Goal: Task Accomplishment & Management: Manage account settings

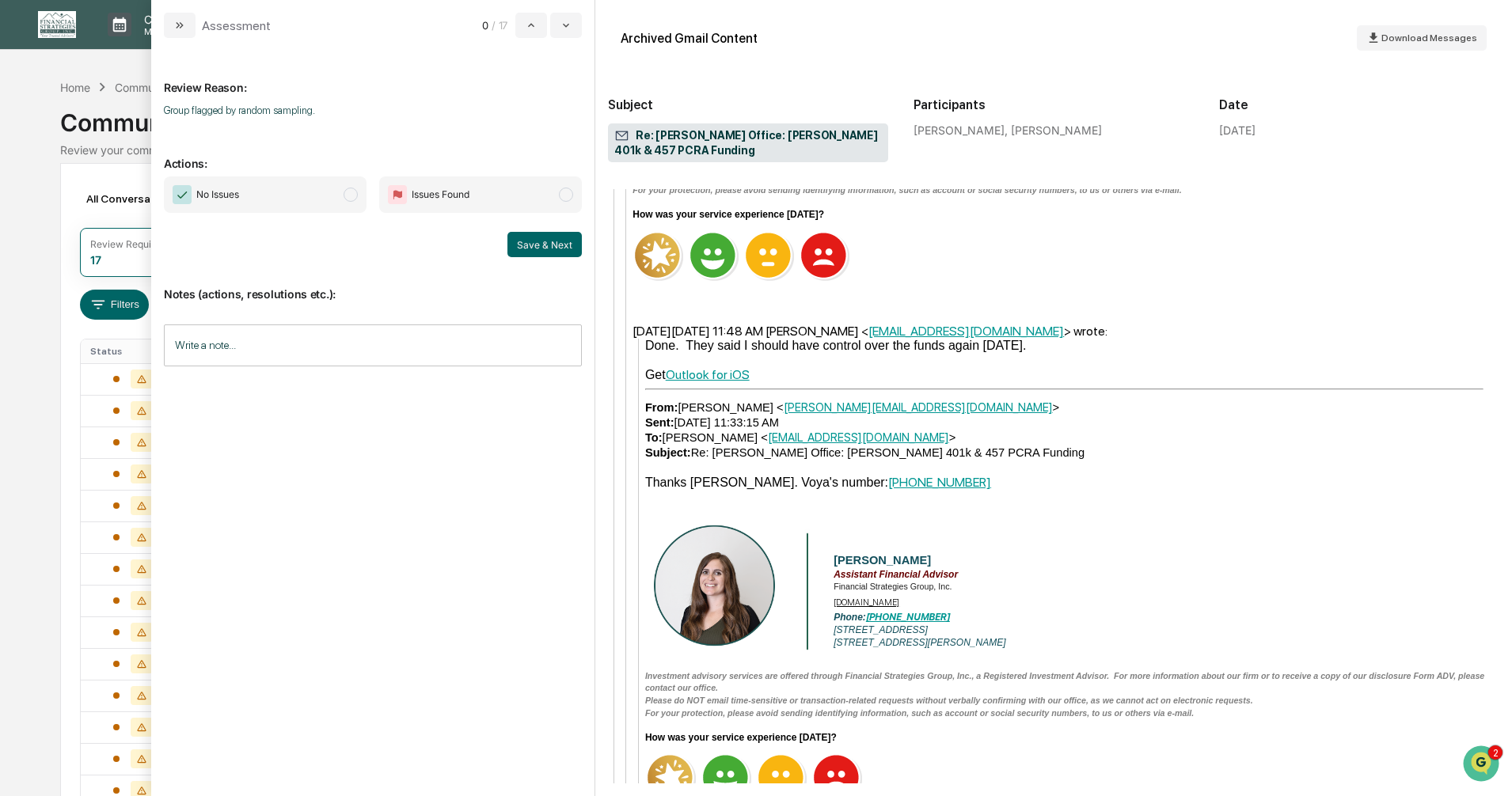
scroll to position [2217, 0]
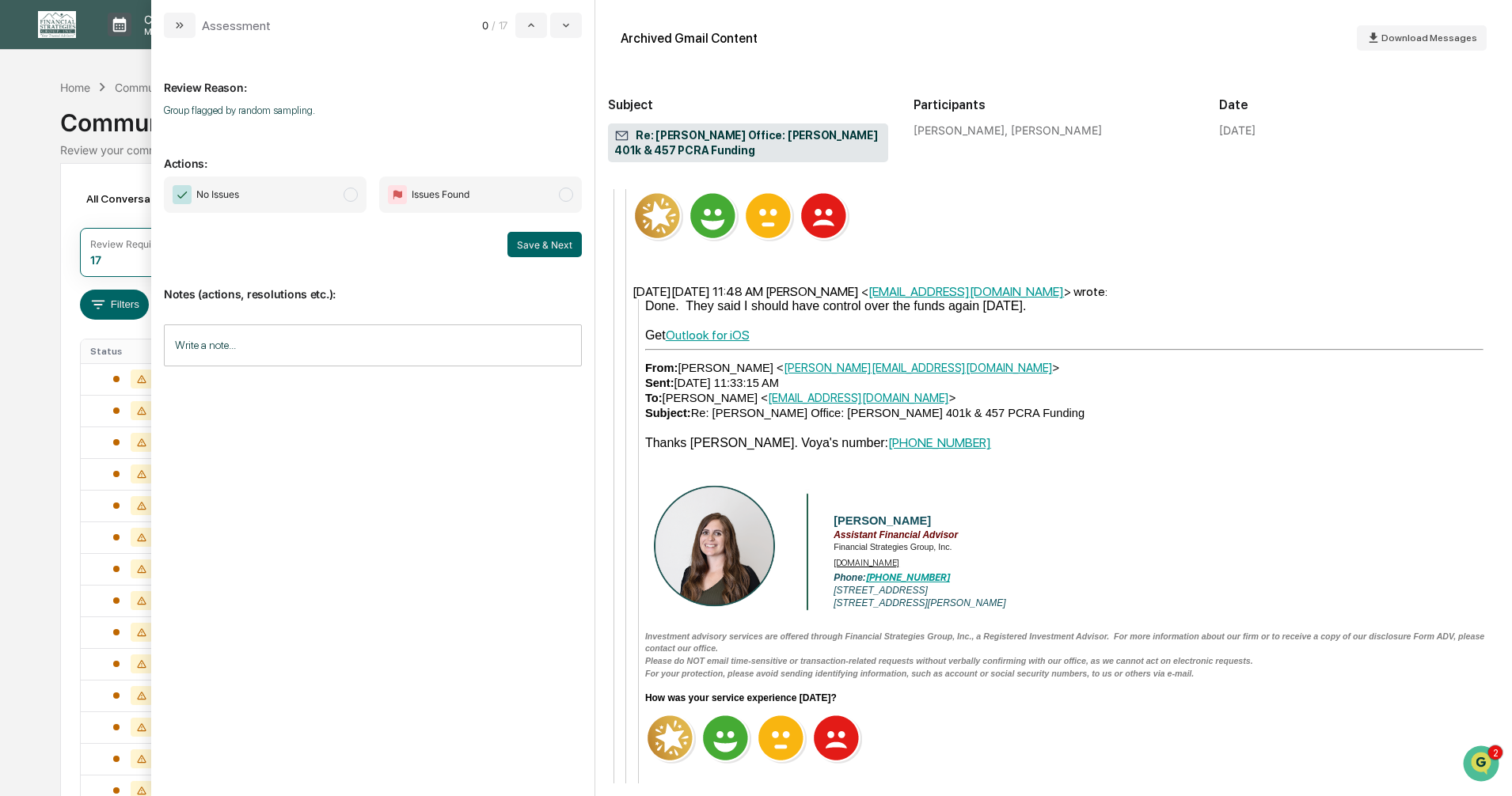
click at [346, 186] on span "No Issues" at bounding box center [265, 194] width 203 height 36
click at [520, 245] on button "Save & Next" at bounding box center [545, 244] width 74 height 25
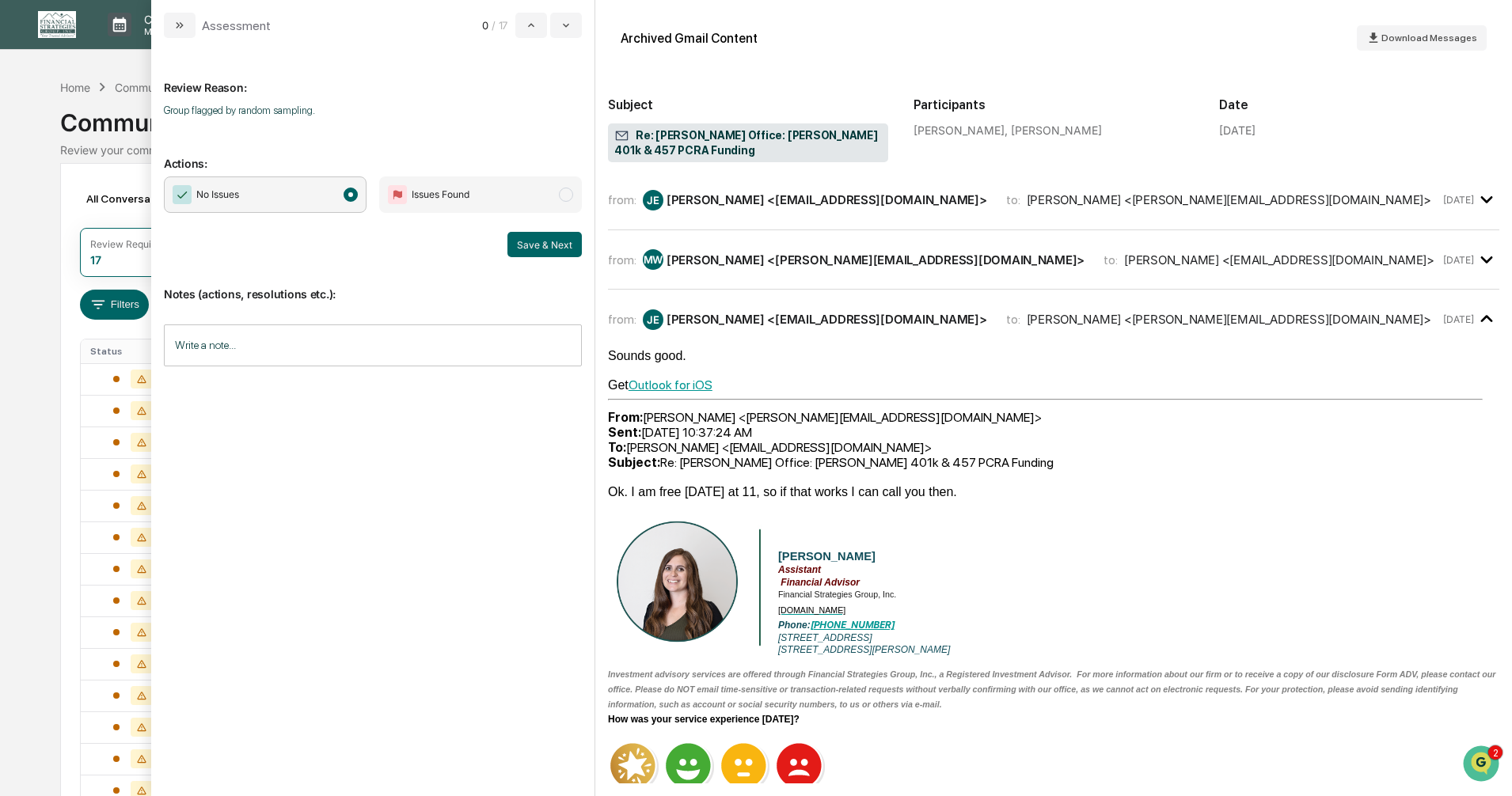
scroll to position [633, 0]
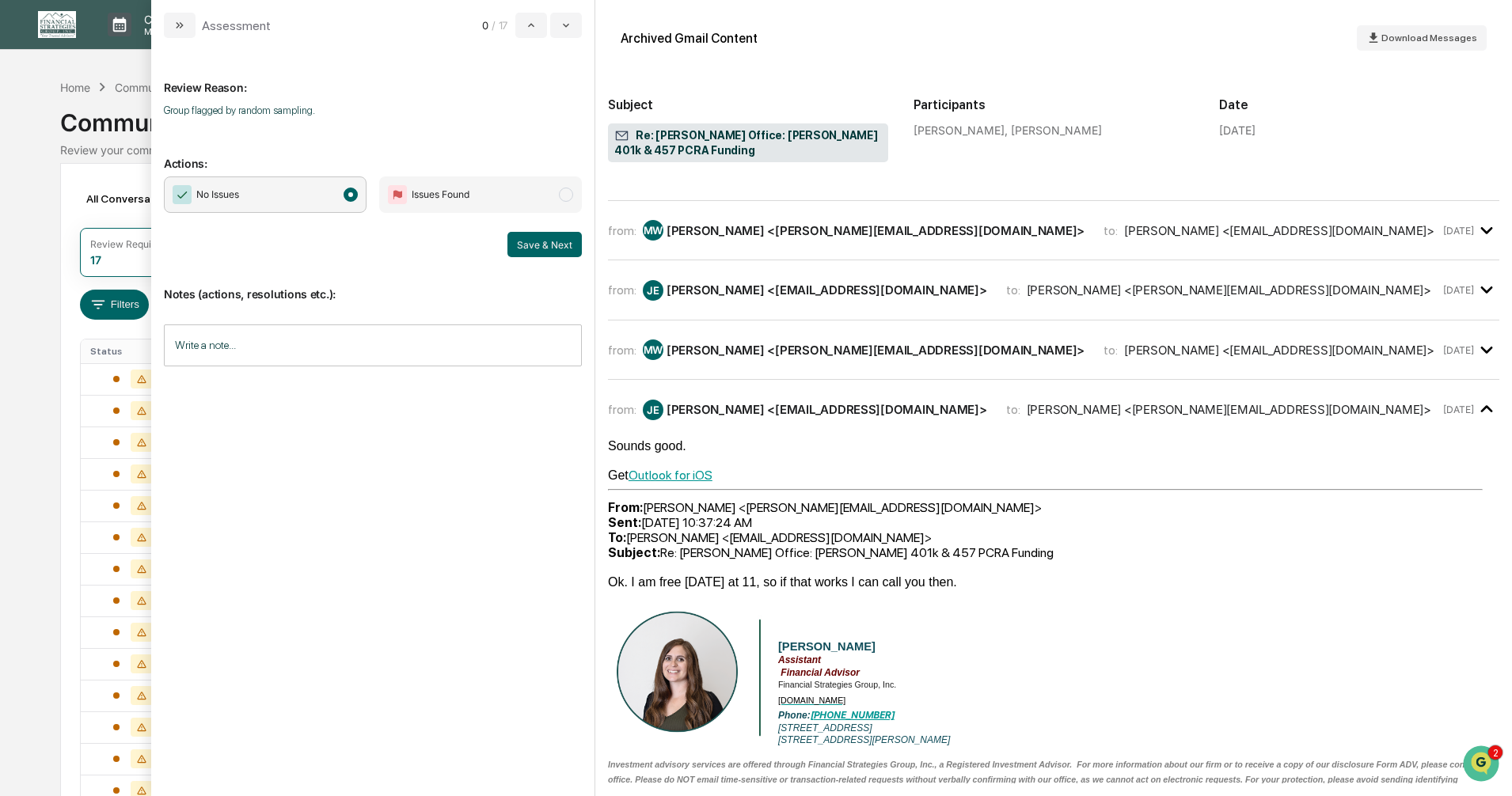
click at [37, 381] on div "Calendar Manage Tasks Reviews Approval Management Company People, Data, Setting…" at bounding box center [756, 496] width 1512 height 992
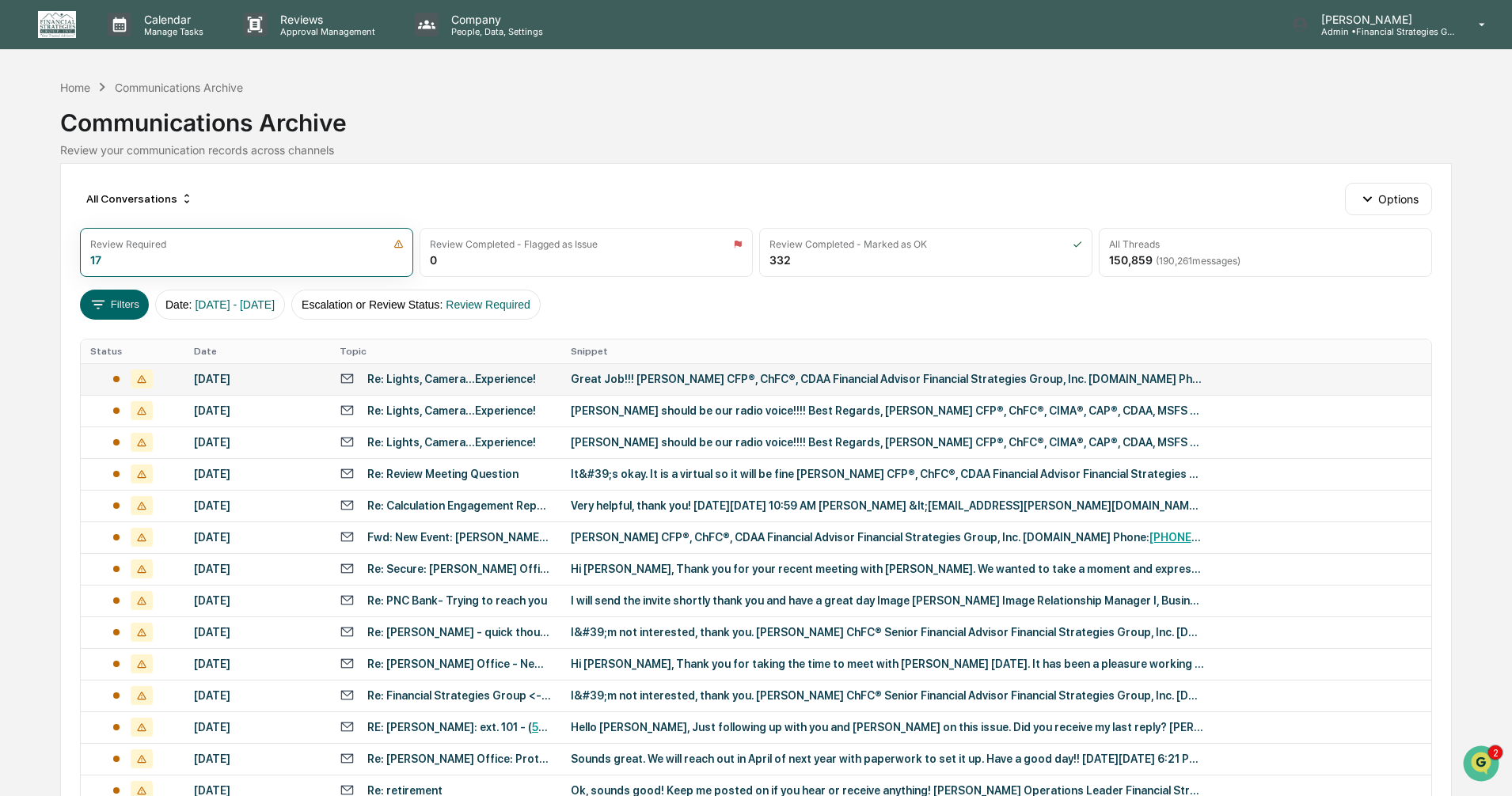
click at [470, 381] on div "Re: Lights, Camera...Experience!" at bounding box center [452, 379] width 169 height 13
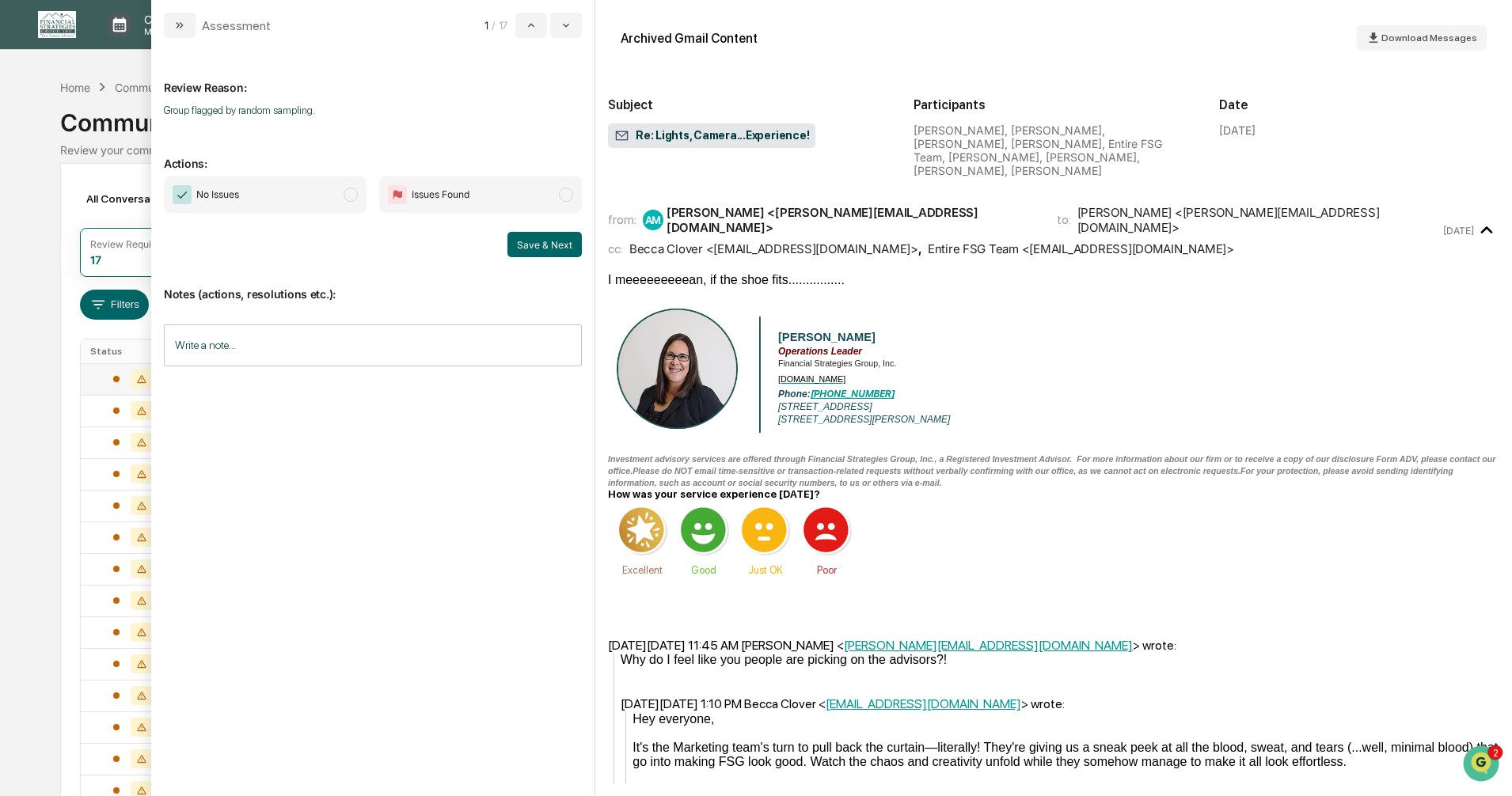
click at [349, 194] on span "modal" at bounding box center [350, 194] width 15 height 15
click at [540, 246] on button "Save & Next" at bounding box center [545, 244] width 74 height 25
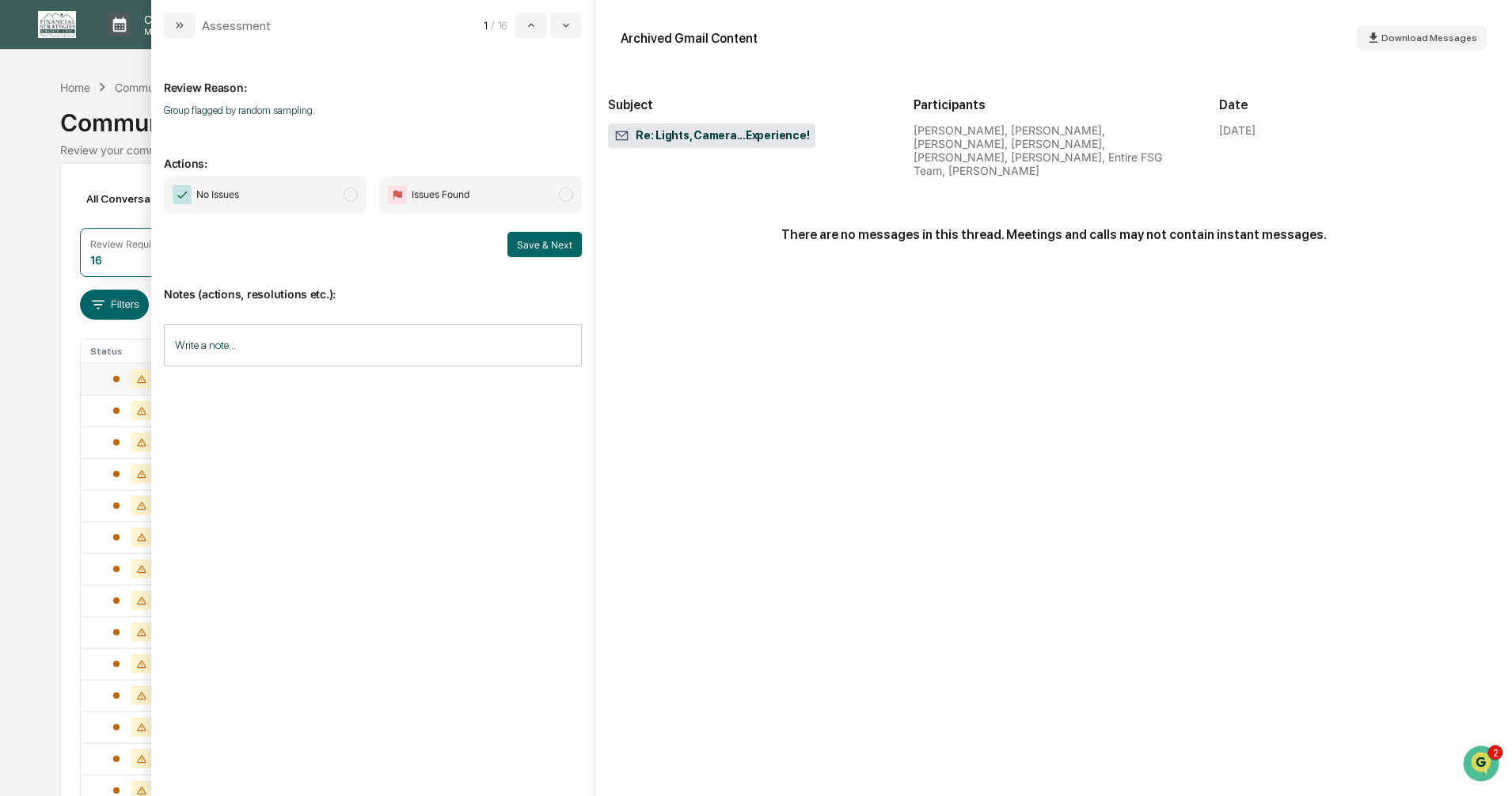
click at [351, 191] on span "modal" at bounding box center [350, 194] width 15 height 15
click at [559, 247] on button "Save & Next" at bounding box center [545, 244] width 74 height 25
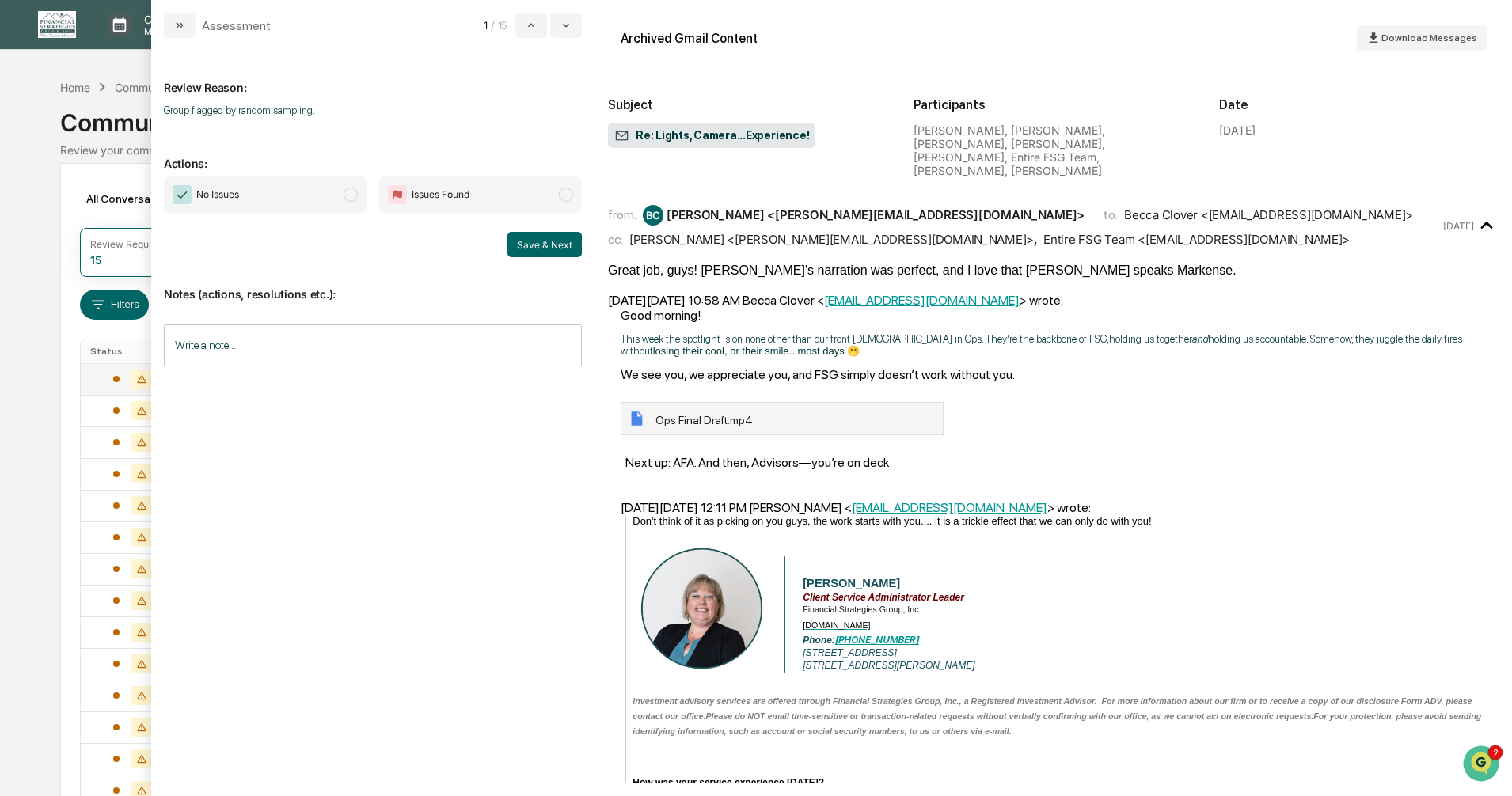
click at [351, 192] on span "modal" at bounding box center [350, 194] width 15 height 15
click at [538, 245] on button "Save & Next" at bounding box center [545, 244] width 74 height 25
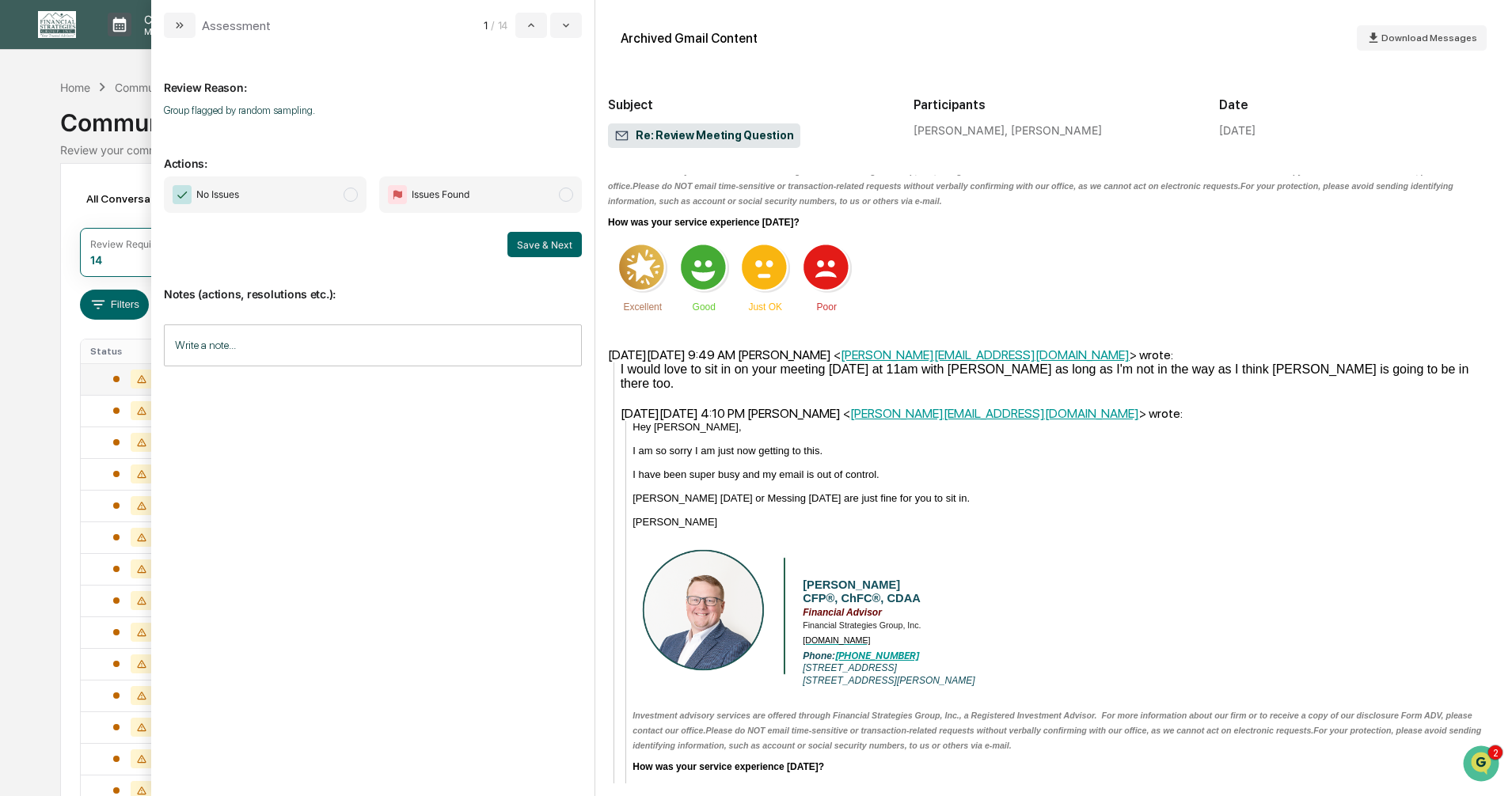
scroll to position [475, 0]
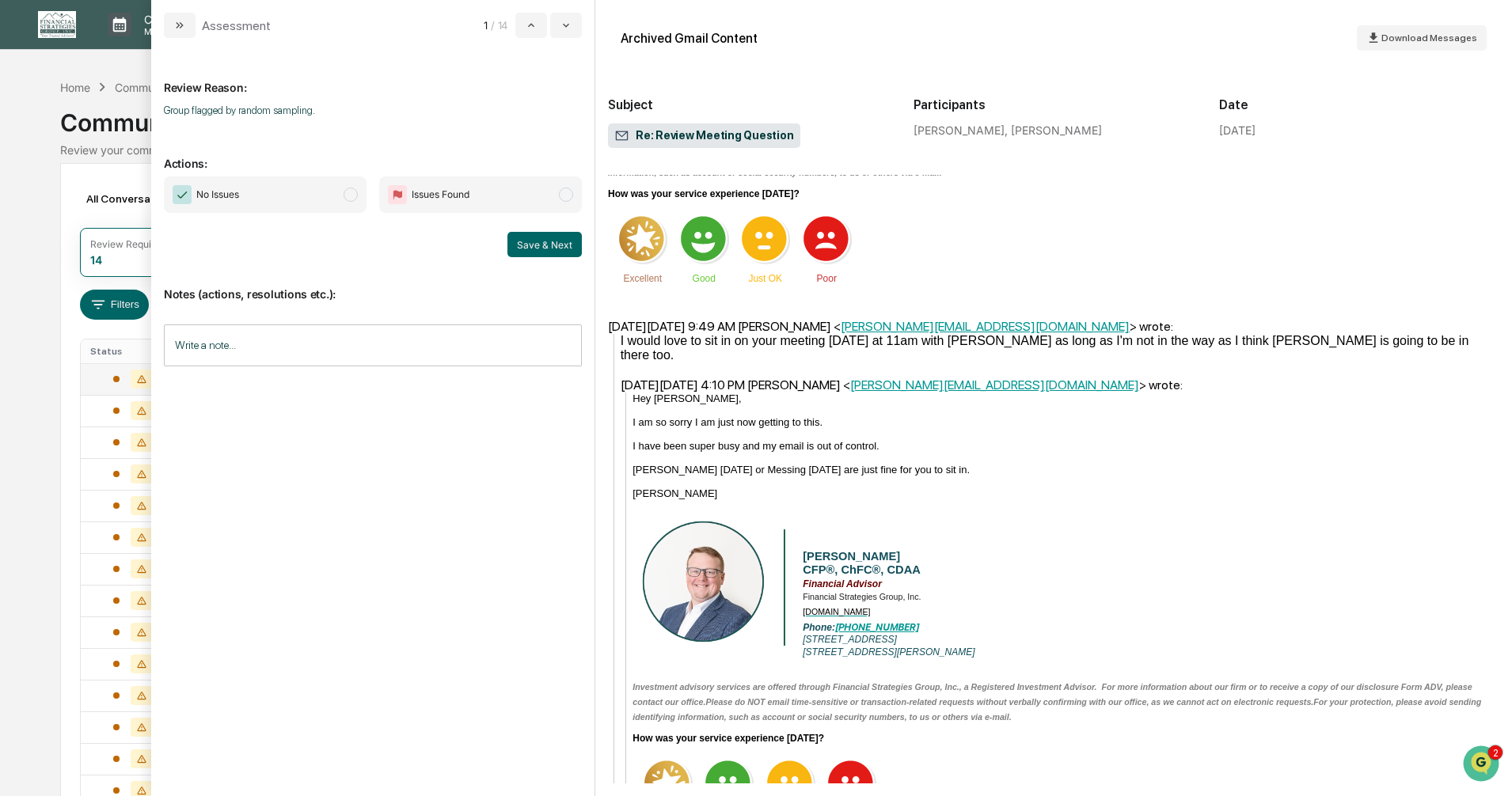
click at [350, 193] on span "modal" at bounding box center [350, 194] width 15 height 15
click at [534, 245] on button "Save & Next" at bounding box center [545, 244] width 74 height 25
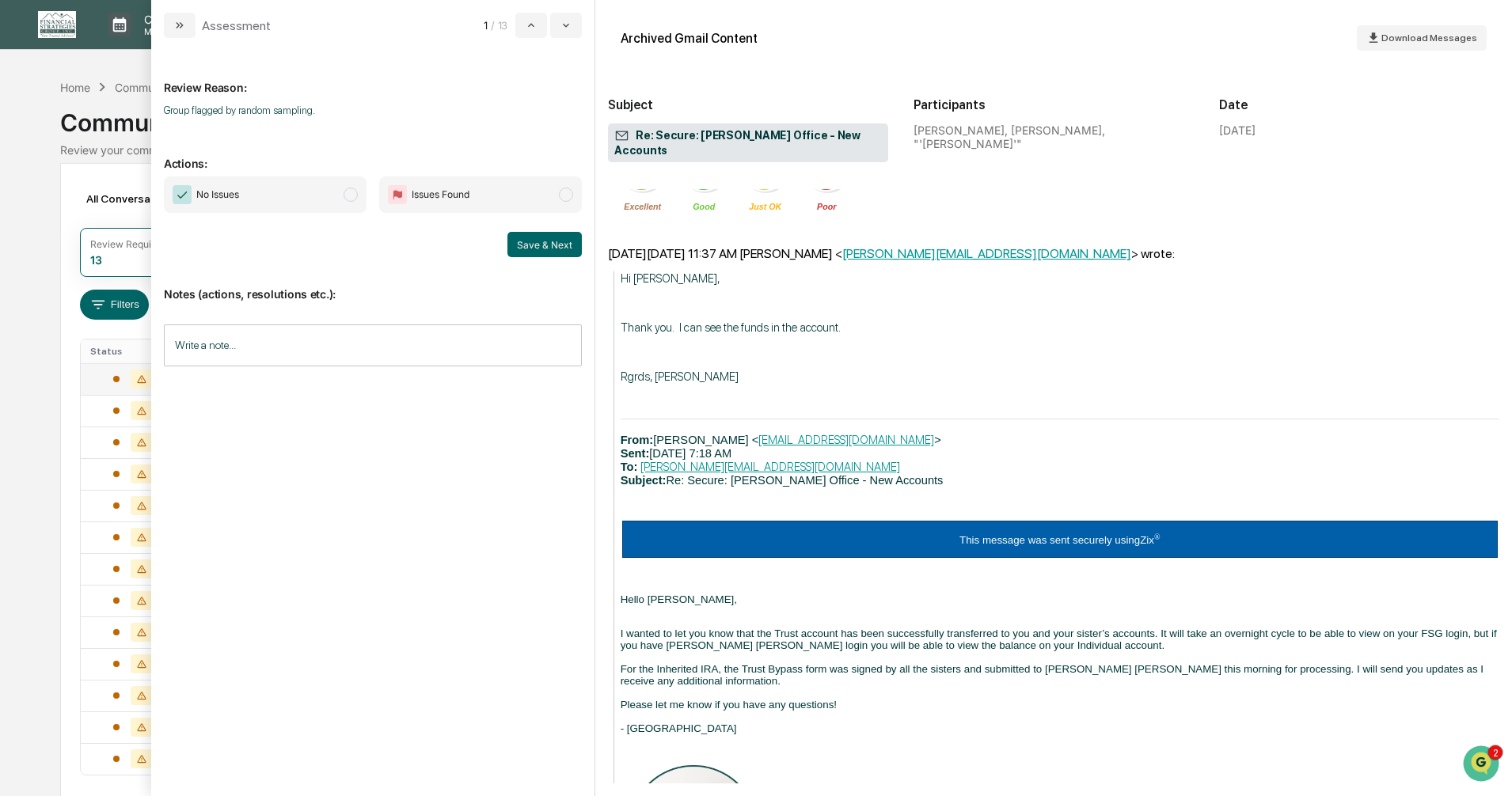
scroll to position [1108, 0]
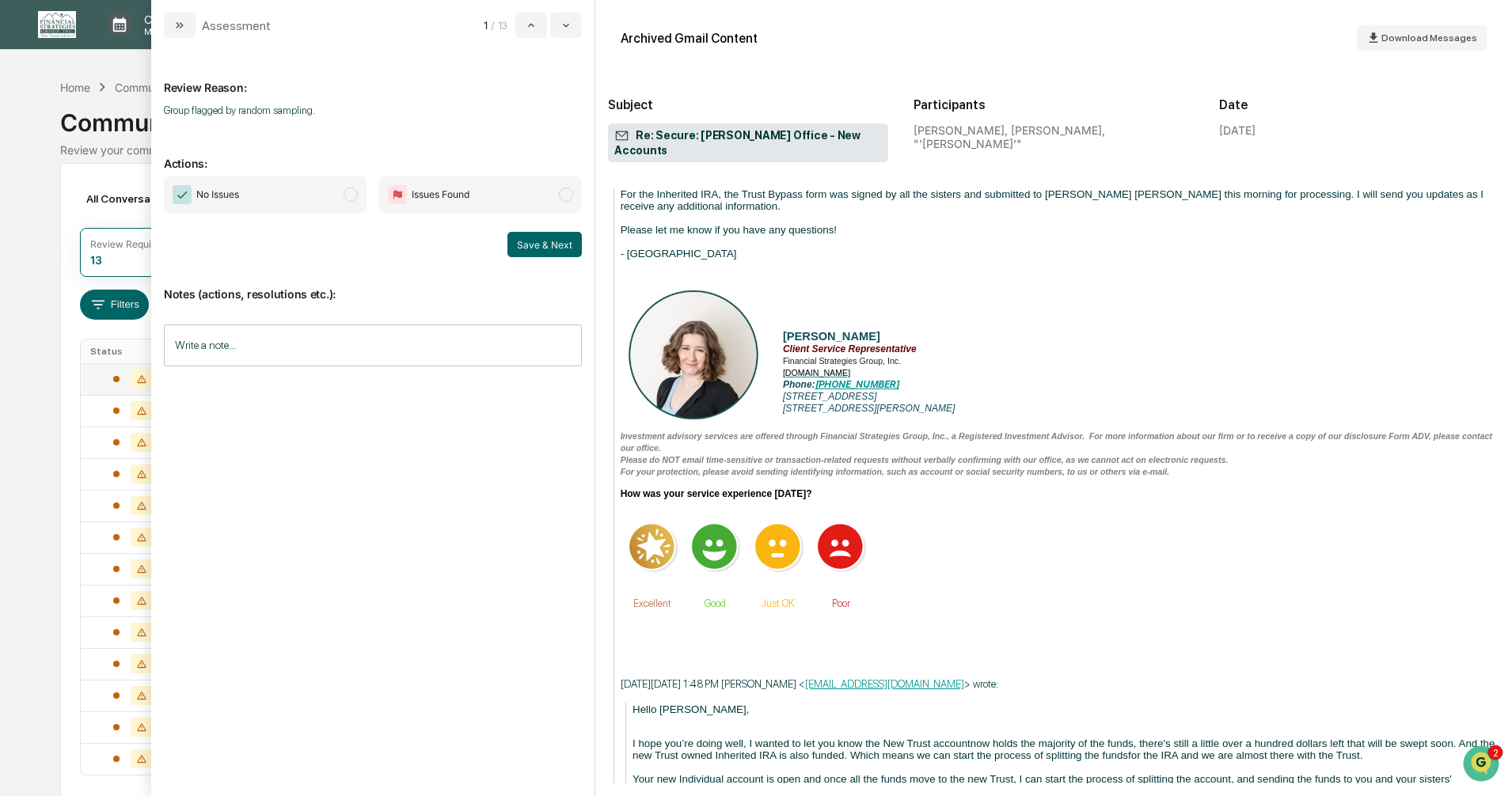
click at [349, 197] on span "modal" at bounding box center [350, 194] width 15 height 15
click at [540, 245] on button "Save & Next" at bounding box center [545, 244] width 74 height 25
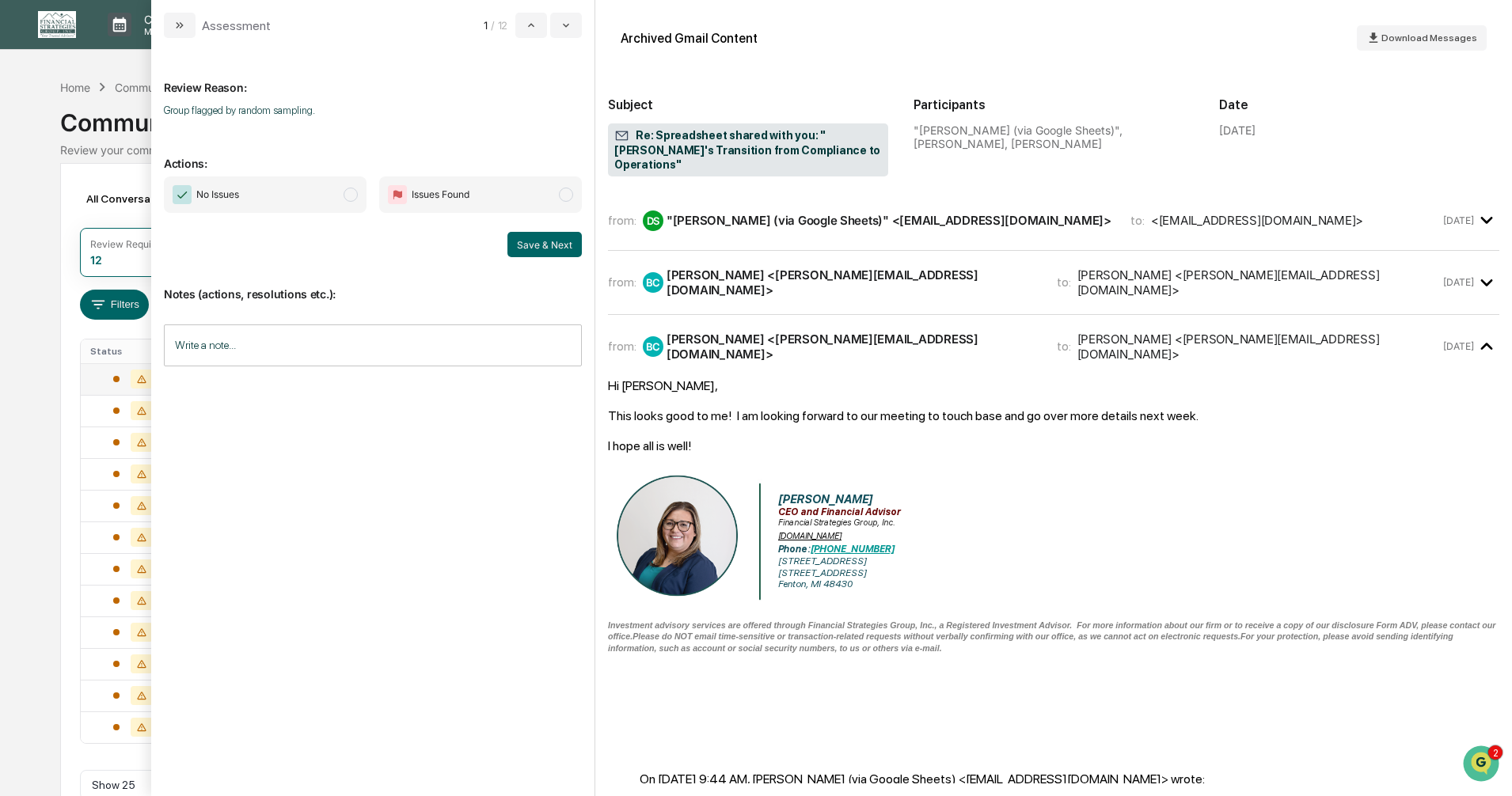
click at [349, 196] on span "modal" at bounding box center [350, 194] width 15 height 15
click at [537, 243] on button "Save & Next" at bounding box center [545, 244] width 74 height 25
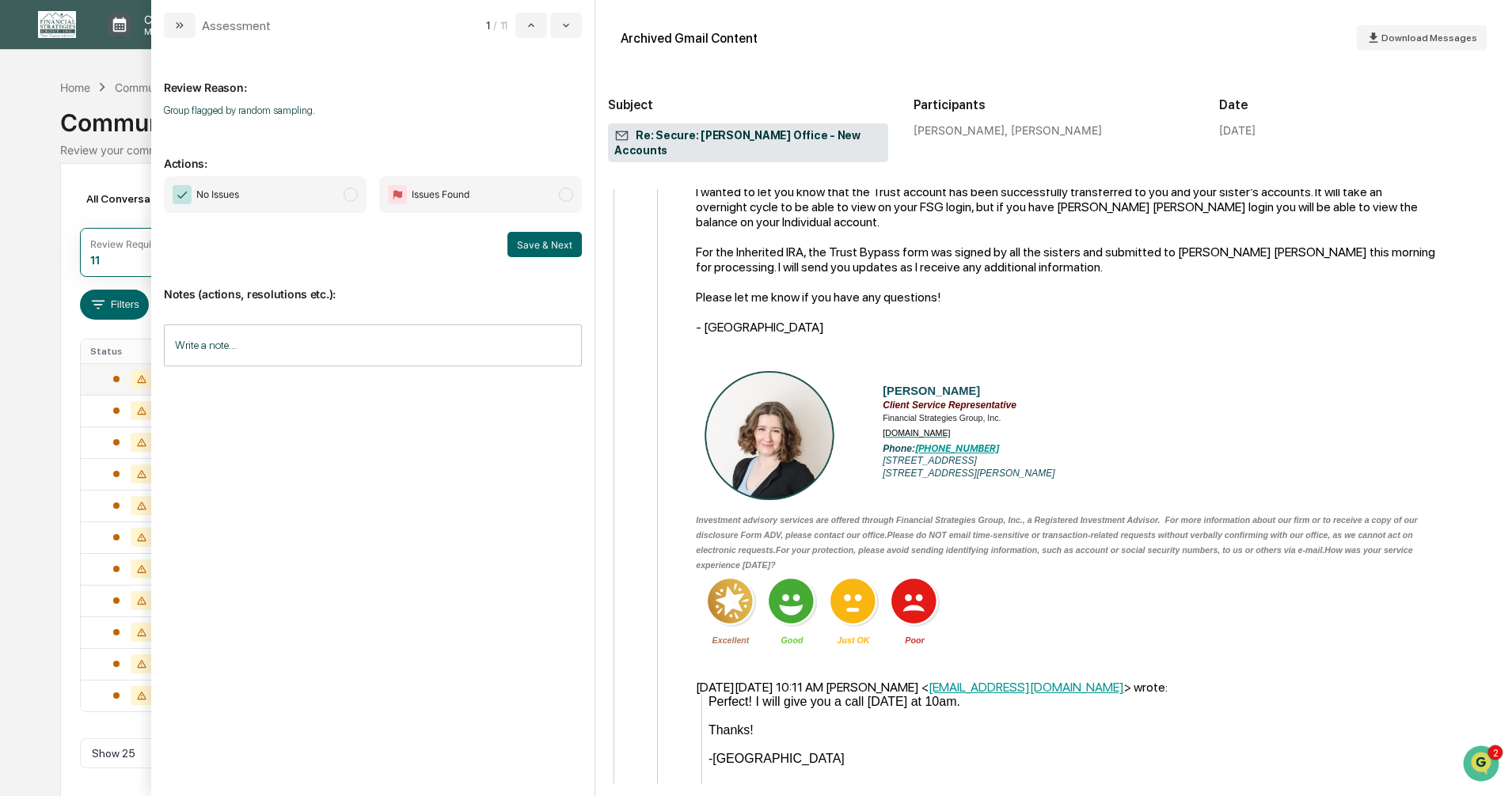
scroll to position [2296, 0]
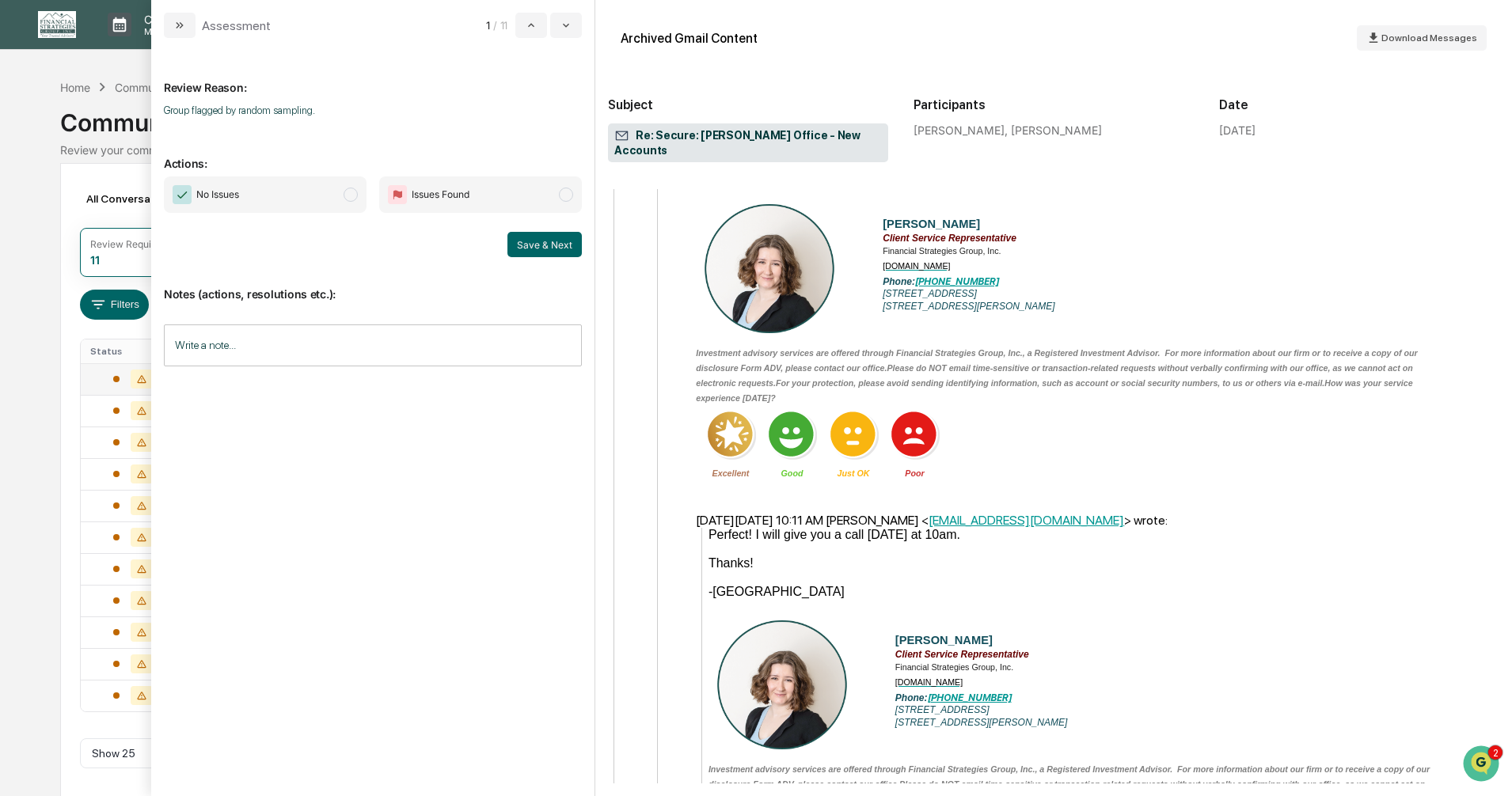
click at [354, 191] on span "modal" at bounding box center [350, 194] width 15 height 15
click at [536, 246] on button "Save & Next" at bounding box center [545, 244] width 74 height 25
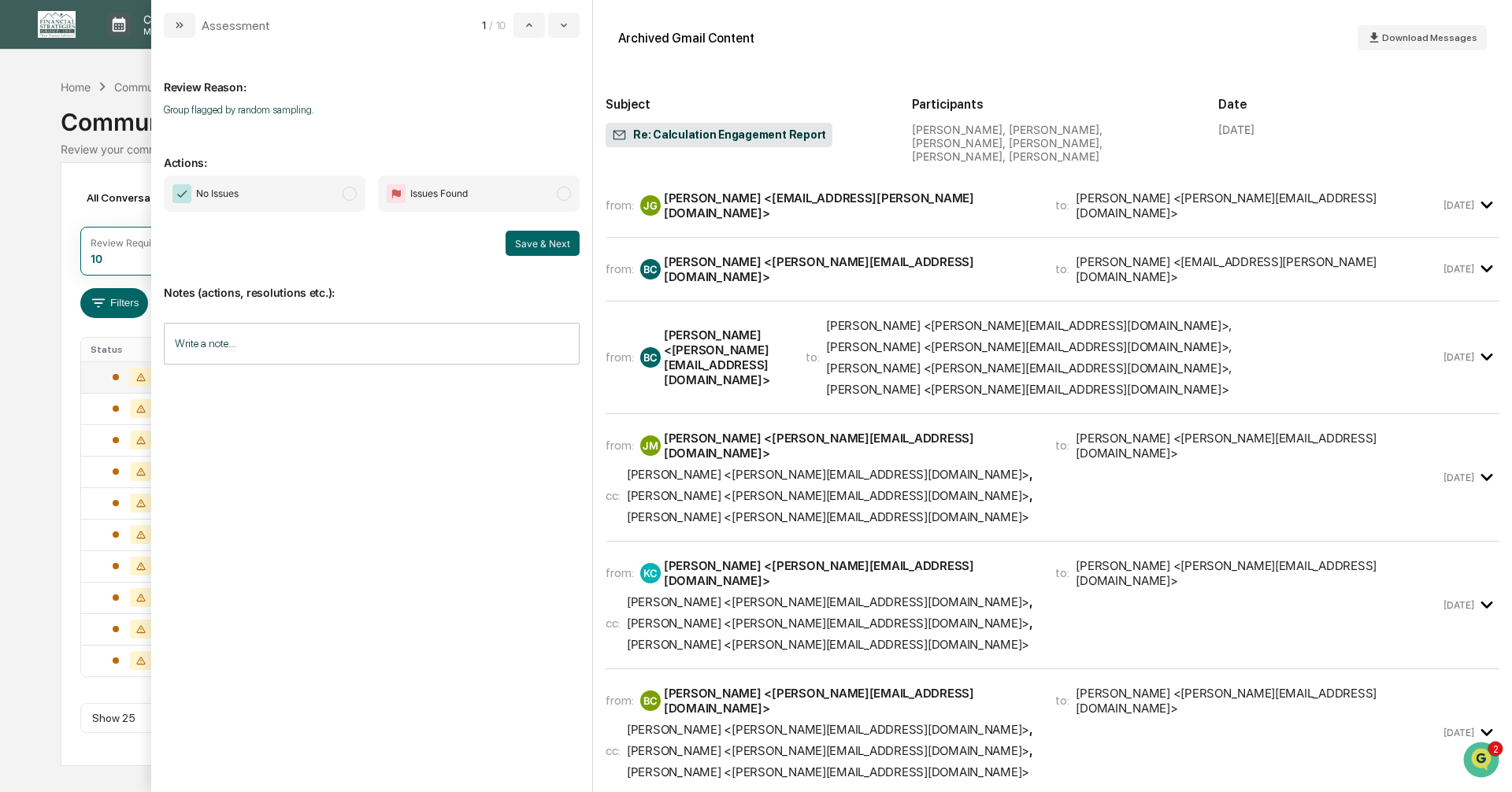
click at [966, 211] on div "from: [PERSON_NAME] <[EMAIL_ADDRESS][PERSON_NAME][DOMAIN_NAME]> to: [PERSON_NAM…" at bounding box center [1052, 212] width 894 height 51
click at [1076, 195] on div "[PERSON_NAME] <[PERSON_NAME][EMAIL_ADDRESS][DOMAIN_NAME]>" at bounding box center [1258, 205] width 364 height 30
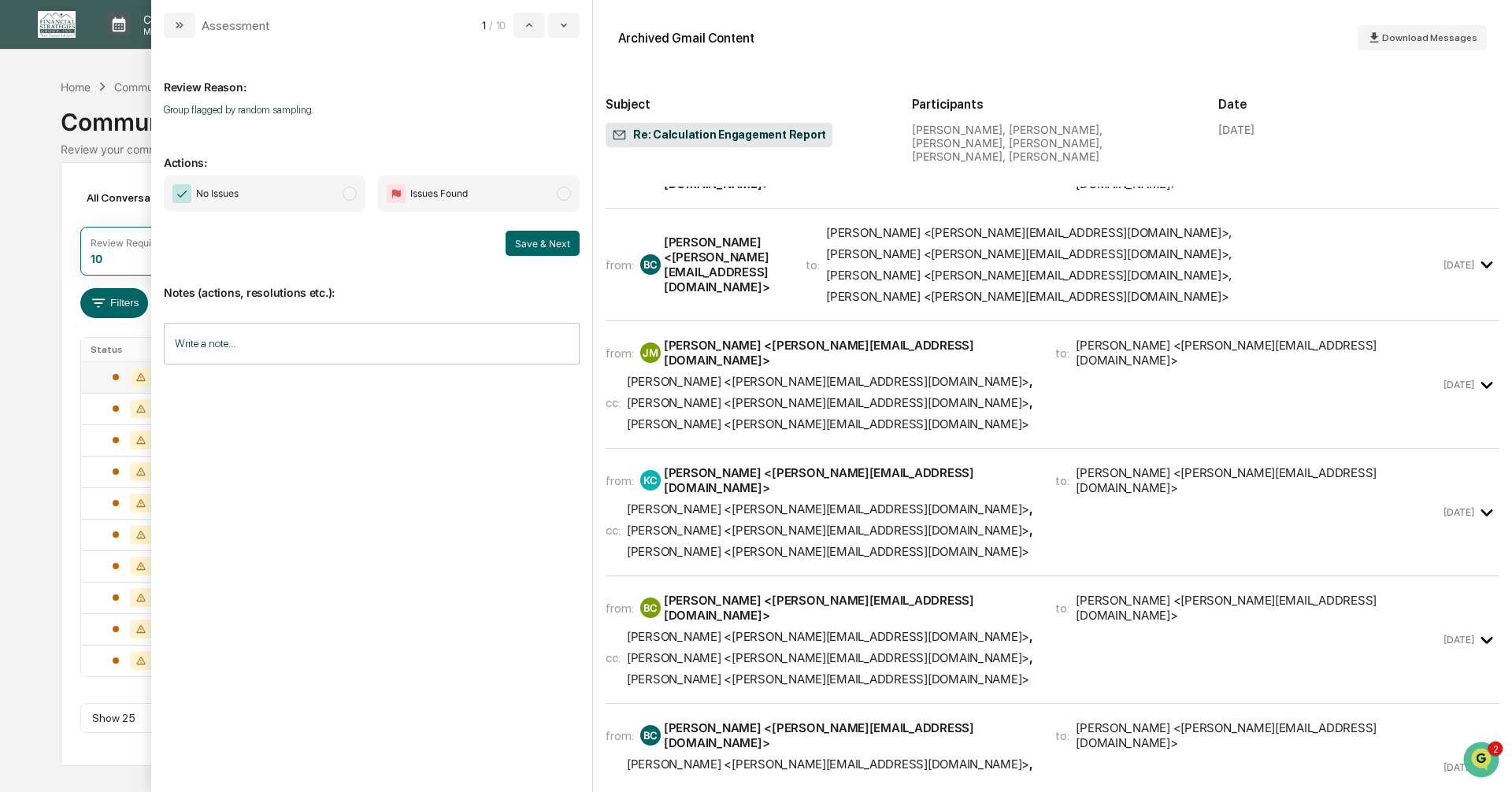
scroll to position [945, 0]
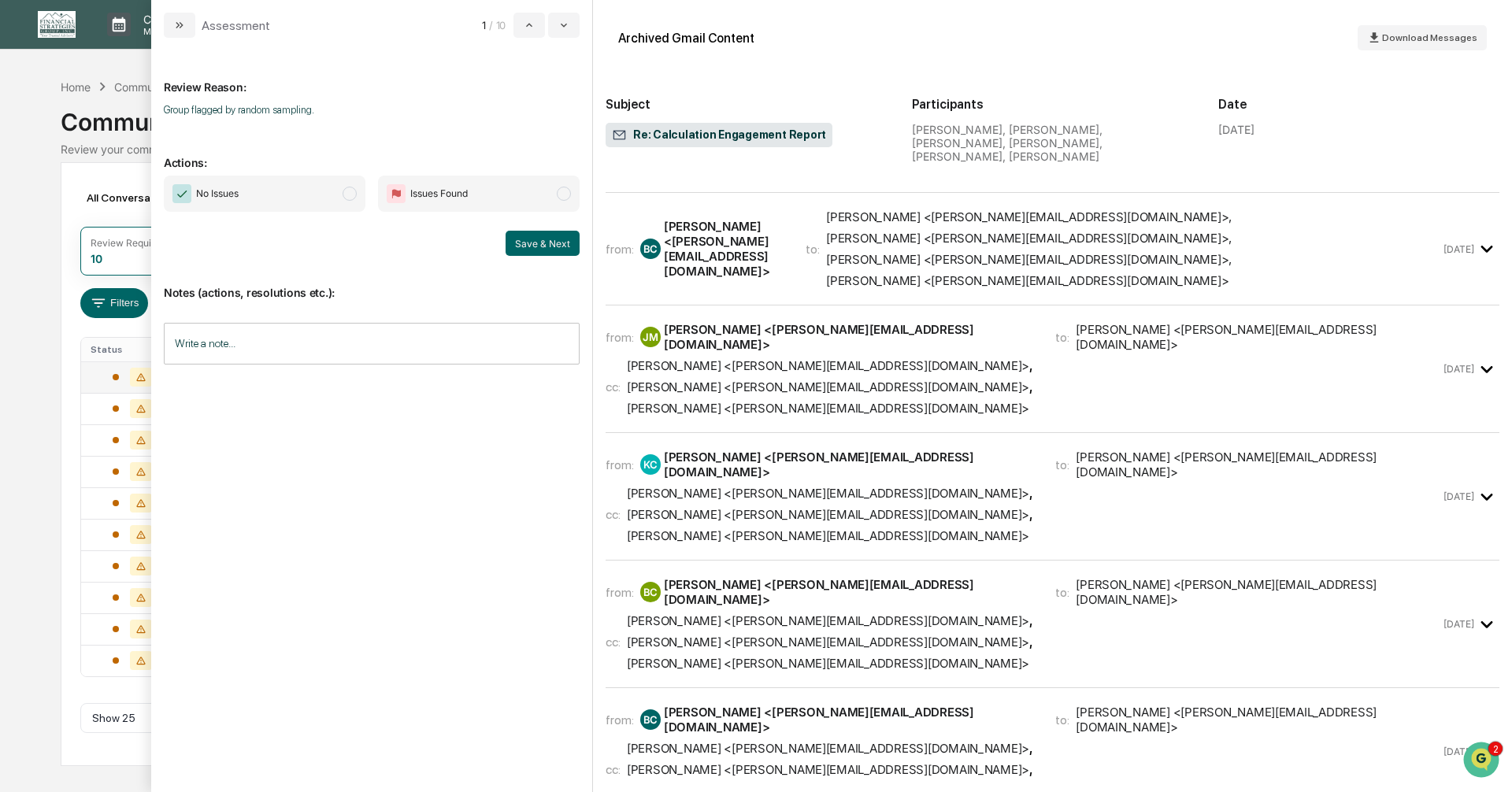
click at [982, 507] on div "[PERSON_NAME] <[PERSON_NAME][EMAIL_ADDRESS][DOMAIN_NAME]>" at bounding box center [828, 514] width 402 height 15
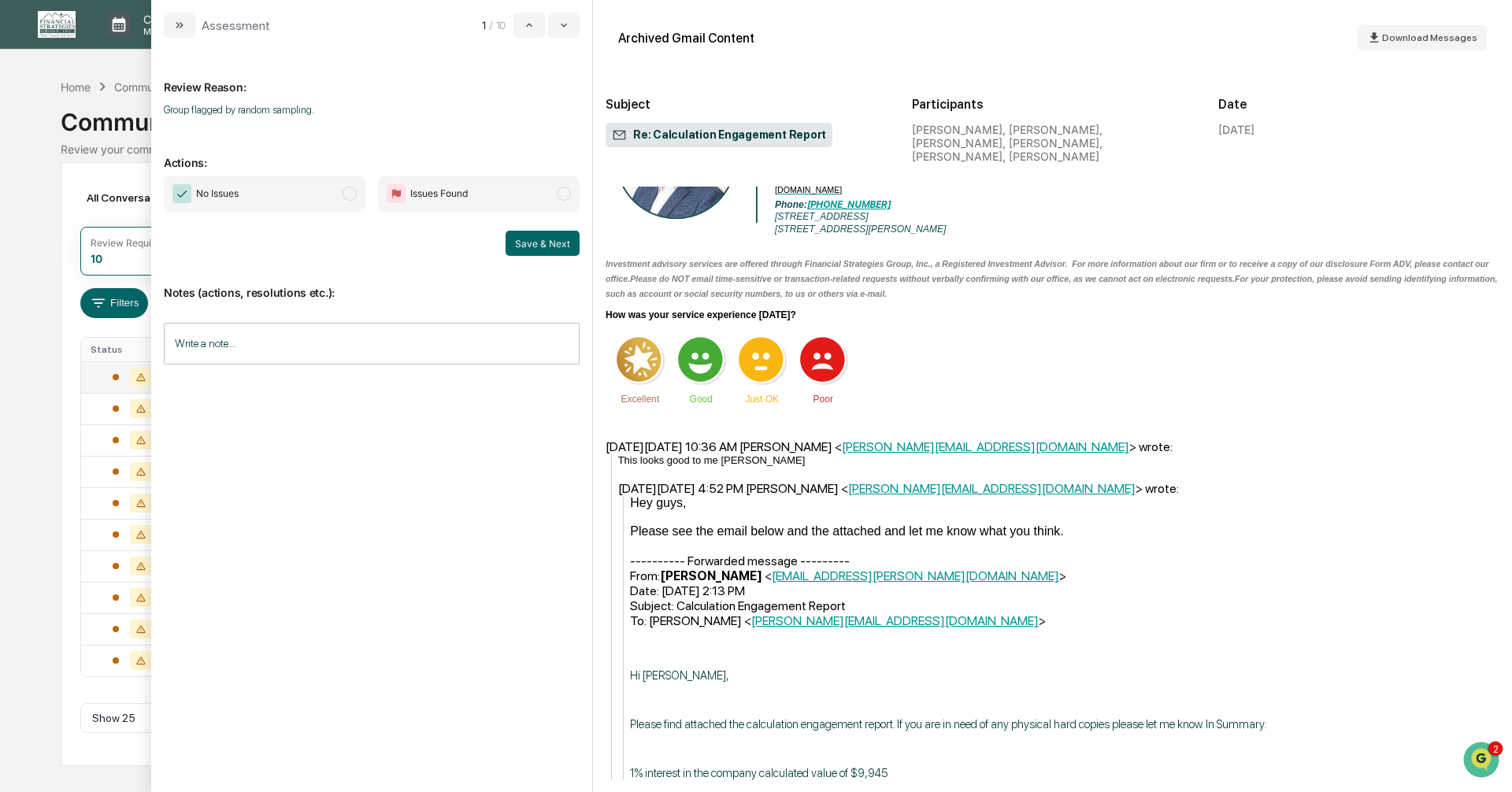
scroll to position [1497, 0]
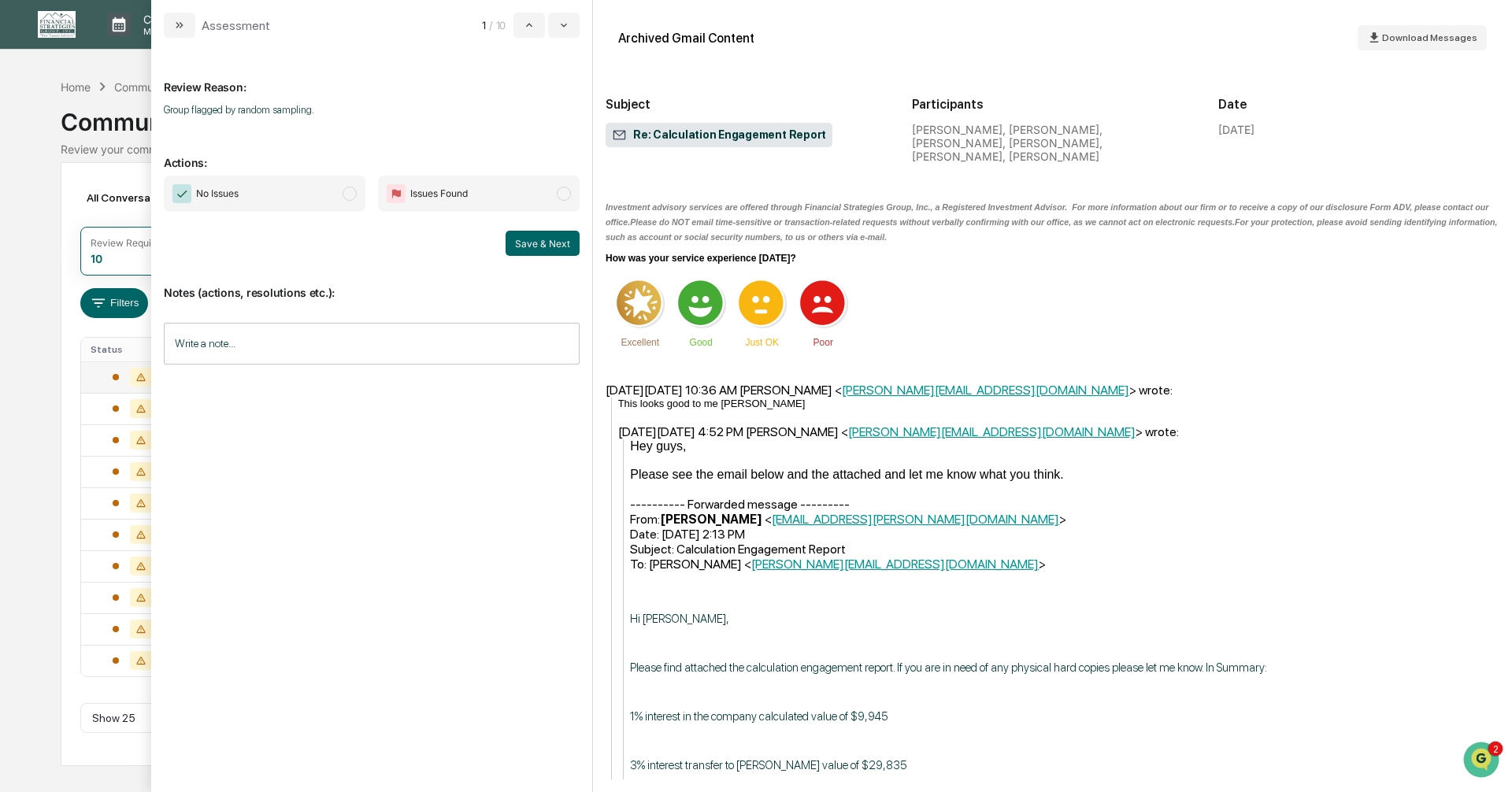
click at [357, 199] on span "No Issues" at bounding box center [265, 194] width 202 height 36
click at [533, 247] on button "Save & Next" at bounding box center [543, 243] width 74 height 25
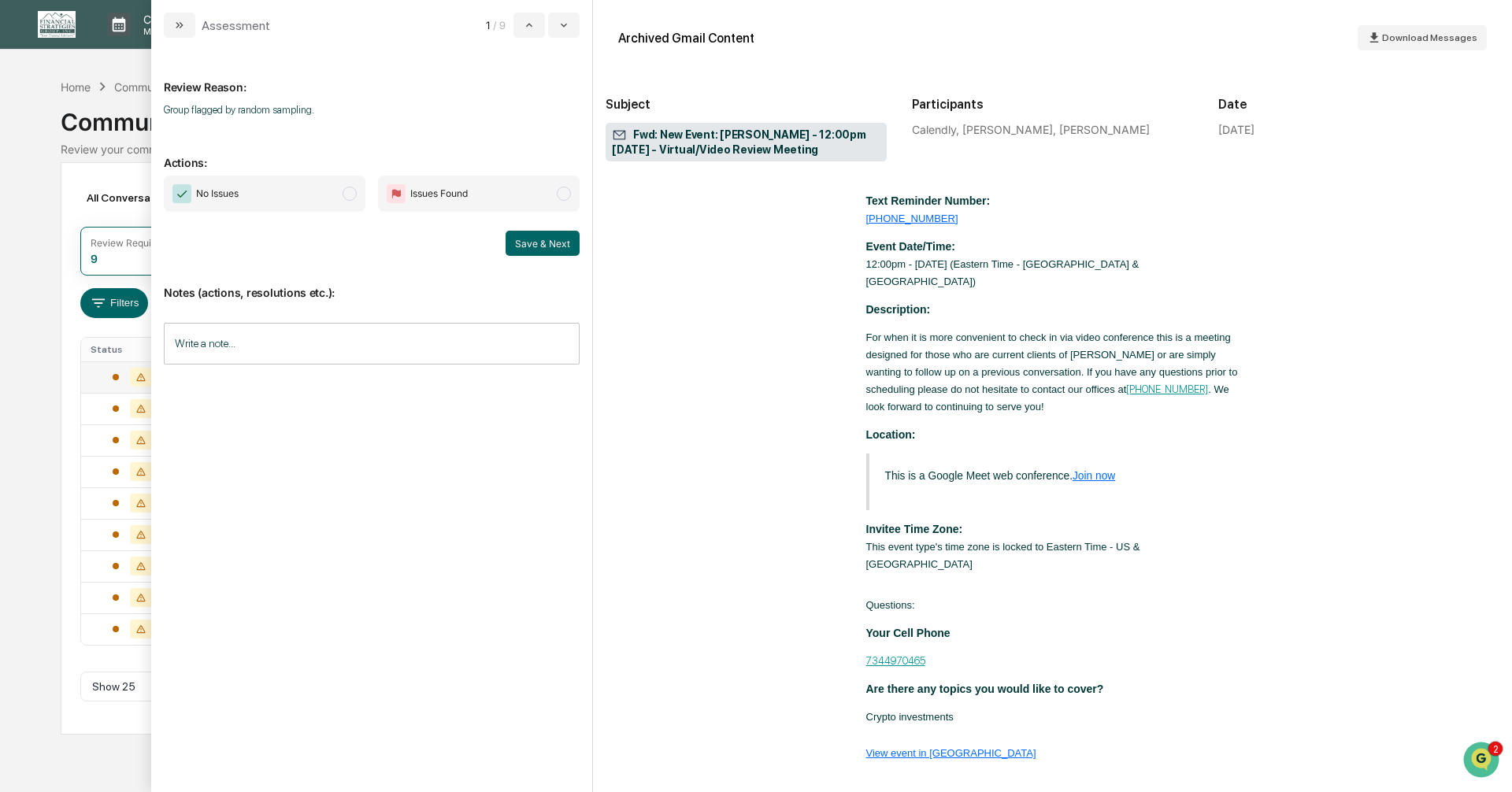
scroll to position [588, 0]
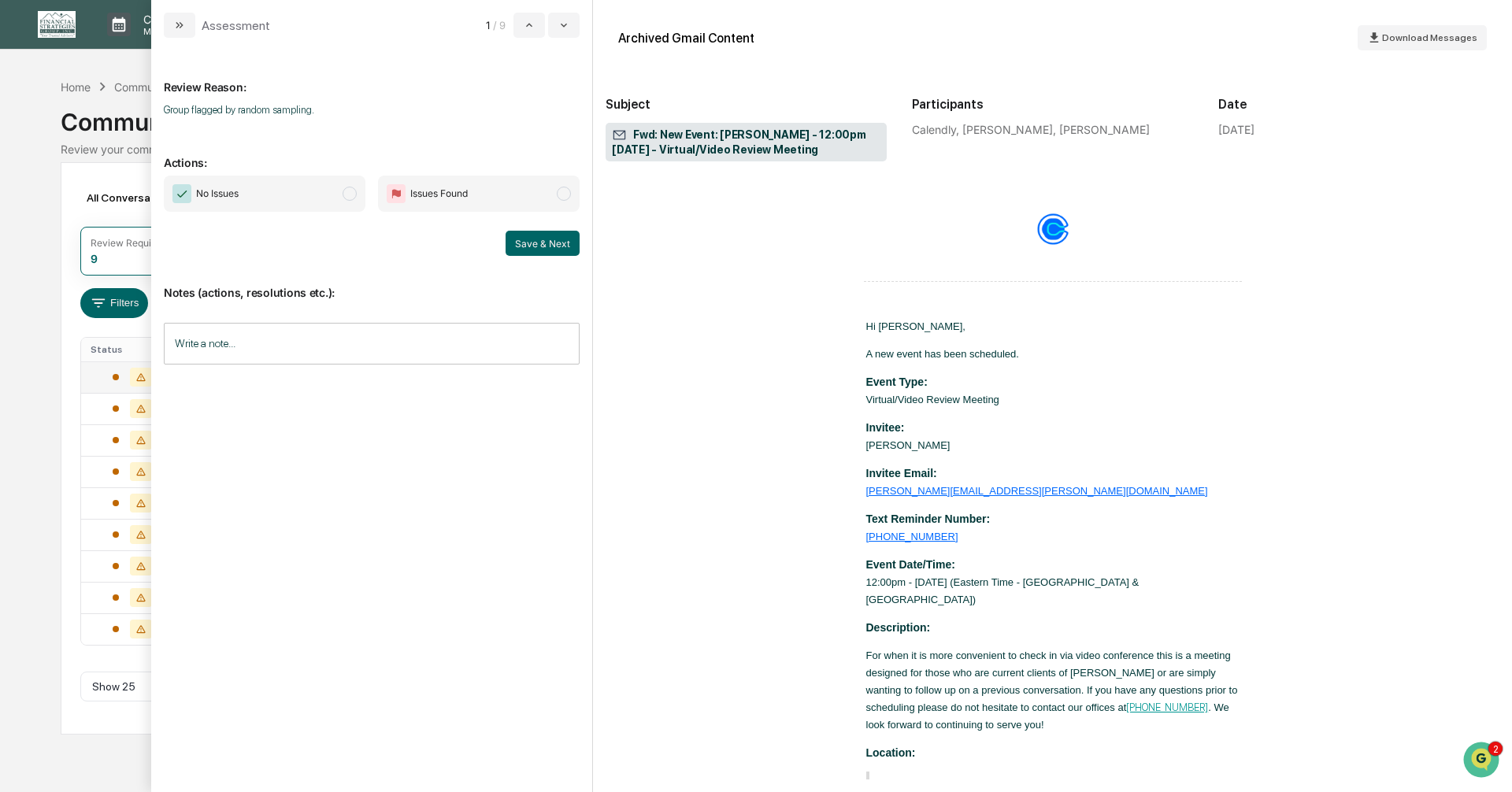
click at [349, 192] on span "modal" at bounding box center [349, 194] width 15 height 15
click at [527, 243] on button "Save & Next" at bounding box center [543, 243] width 74 height 25
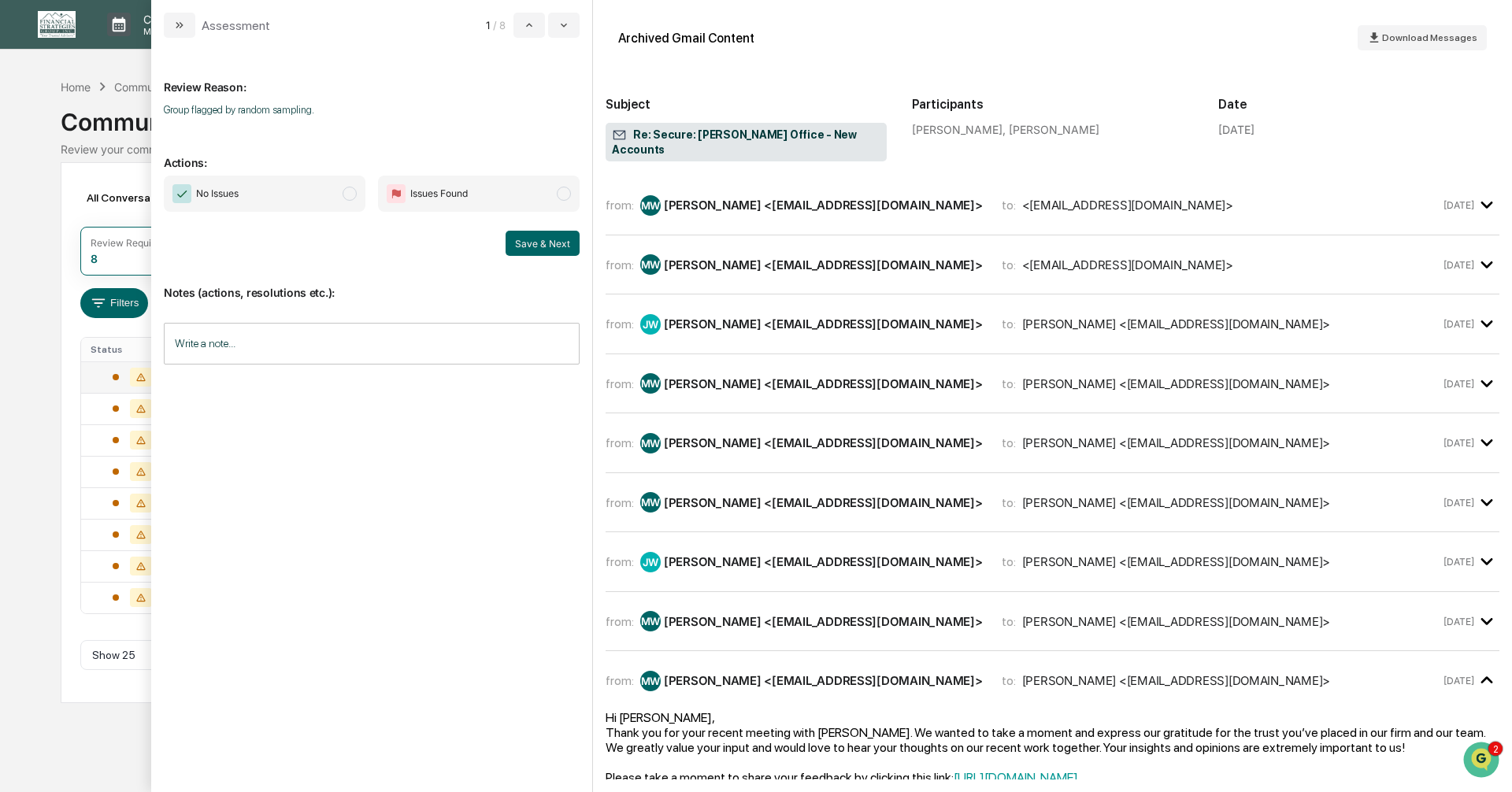
click at [345, 193] on span "modal" at bounding box center [349, 194] width 15 height 15
click at [525, 244] on button "Save & Next" at bounding box center [543, 243] width 74 height 25
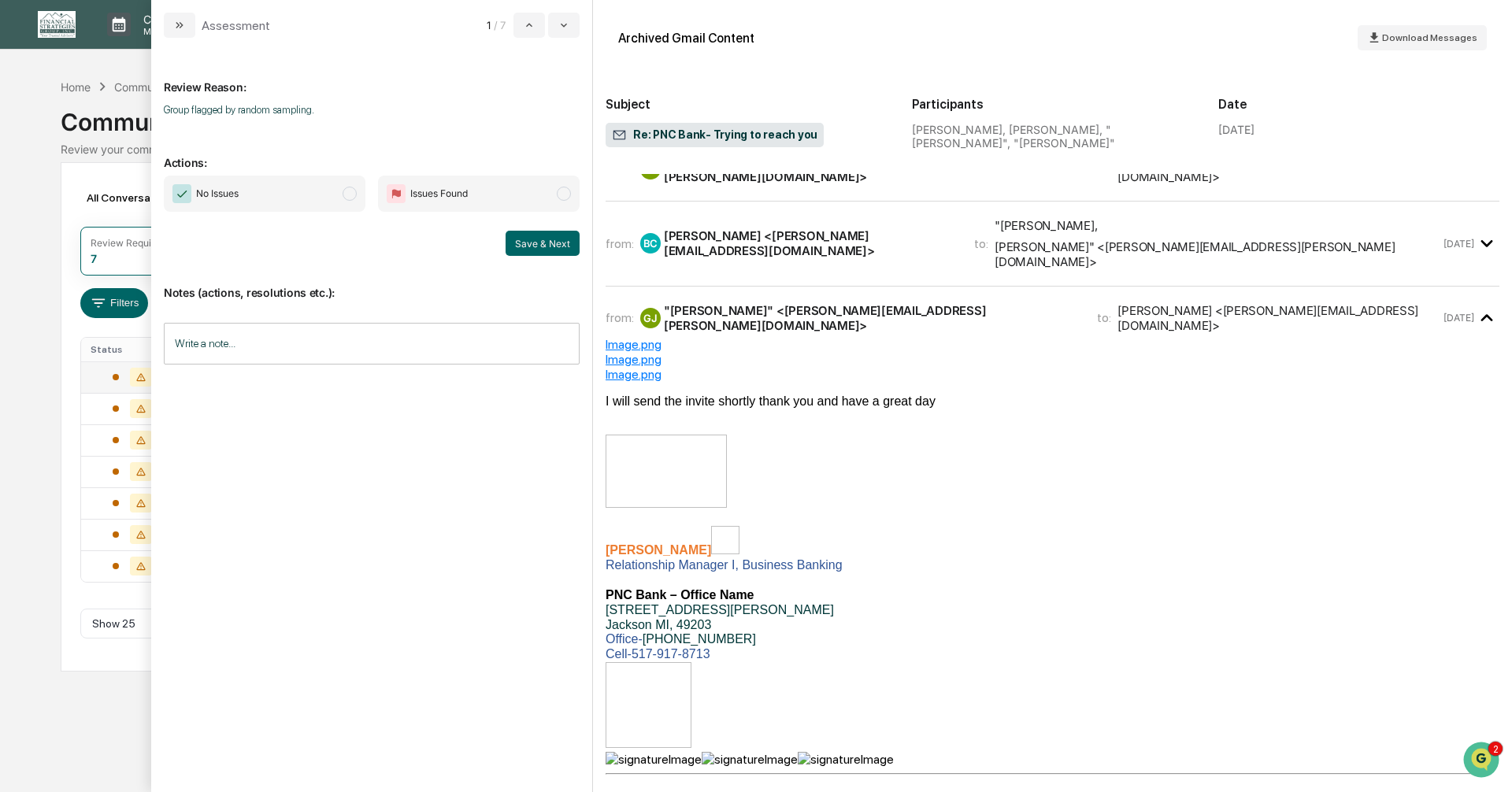
scroll to position [473, 0]
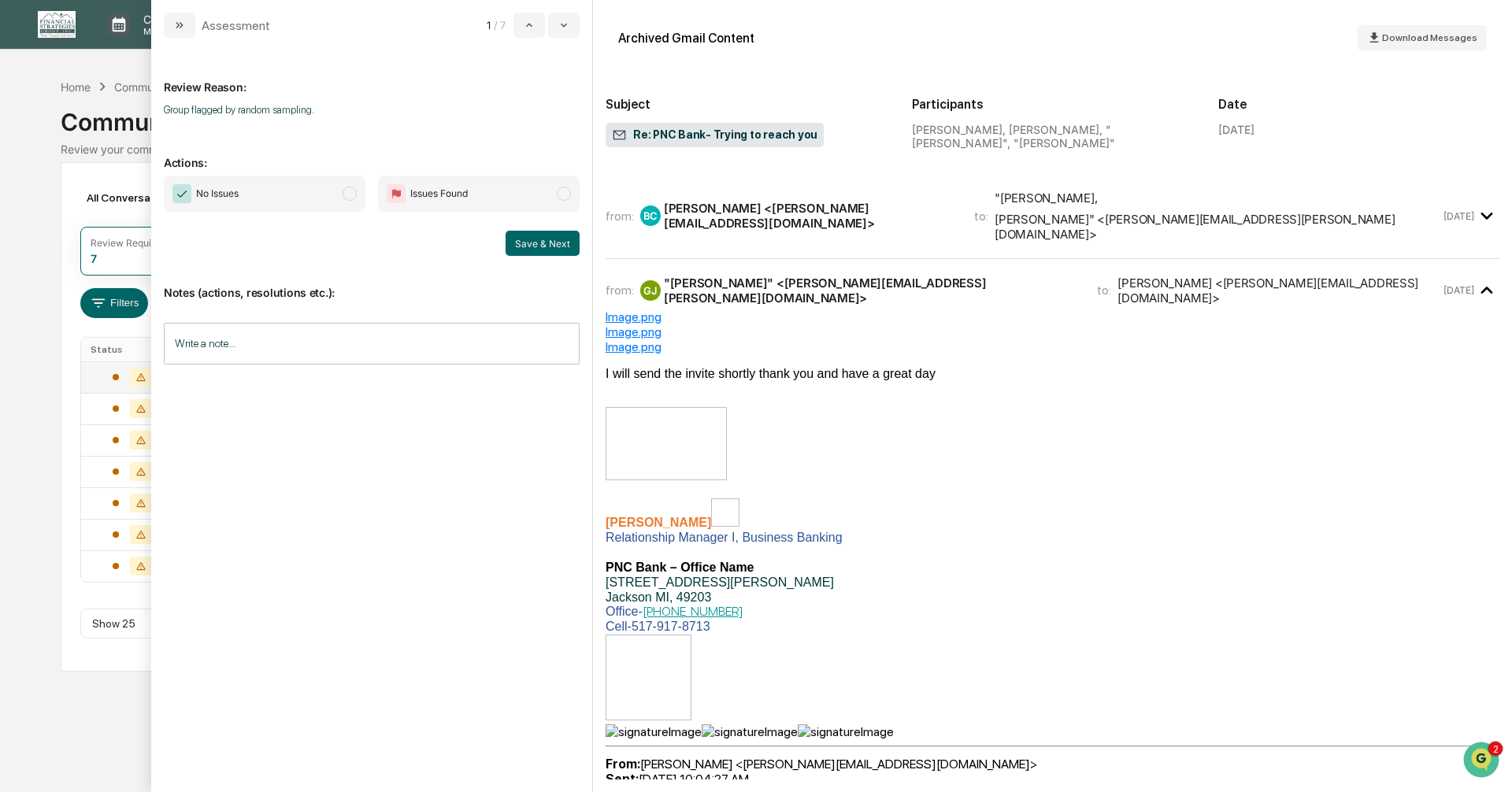
click at [343, 194] on span "modal" at bounding box center [349, 194] width 15 height 15
click at [524, 237] on button "Save & Next" at bounding box center [543, 243] width 74 height 25
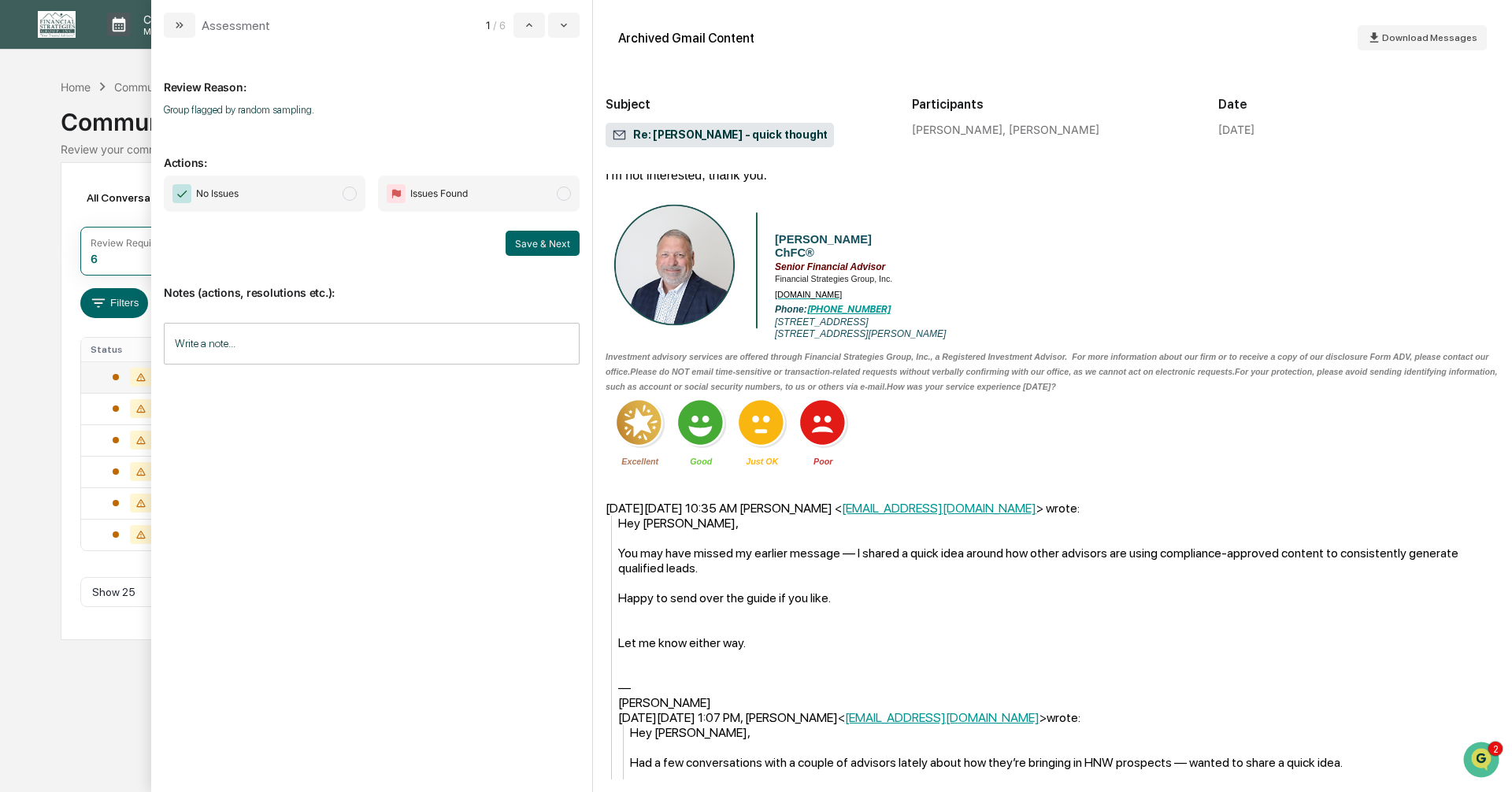
scroll to position [322, 0]
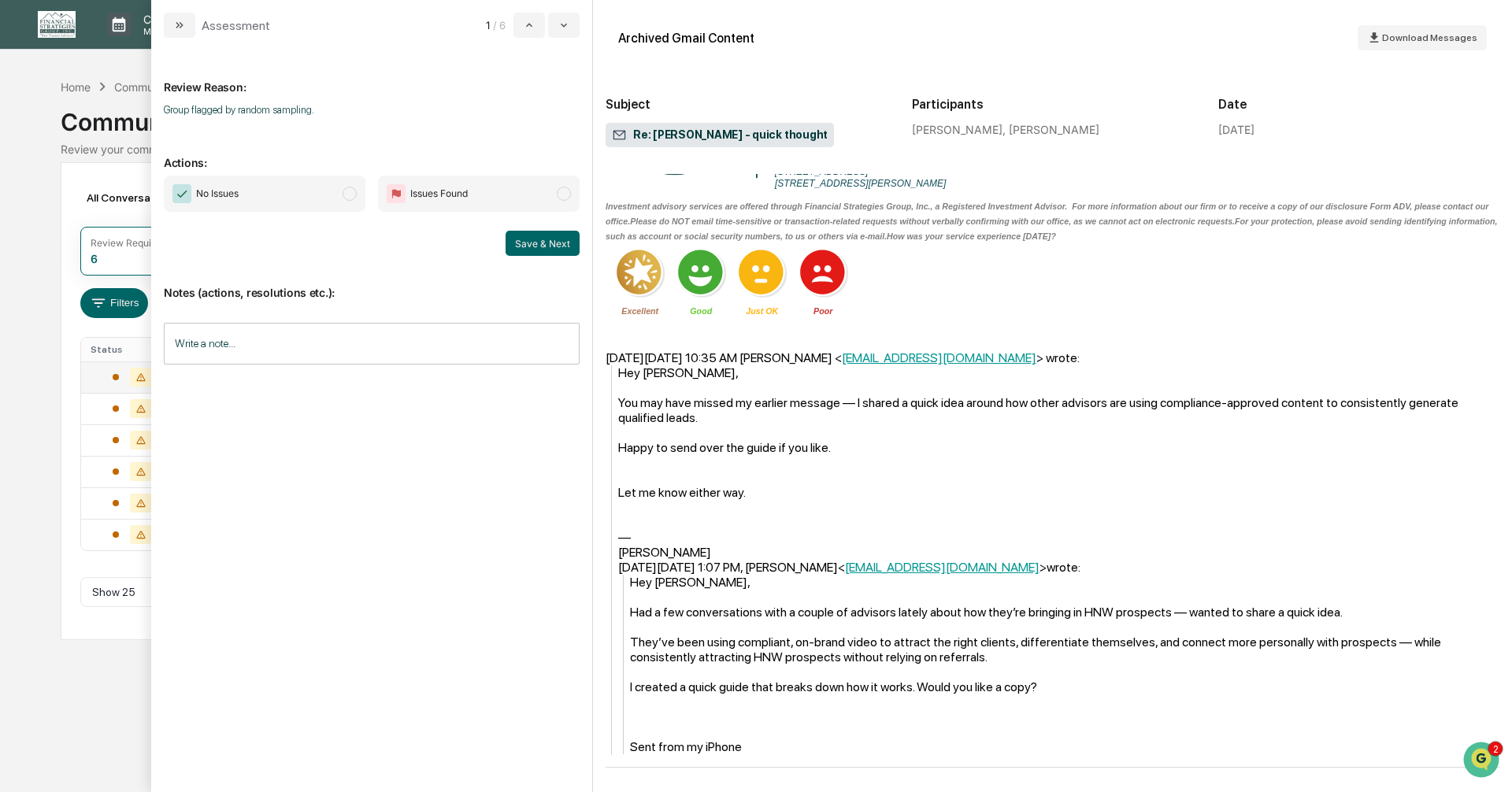
click at [349, 195] on span "modal" at bounding box center [349, 194] width 15 height 15
click at [529, 239] on button "Save & Next" at bounding box center [543, 243] width 74 height 25
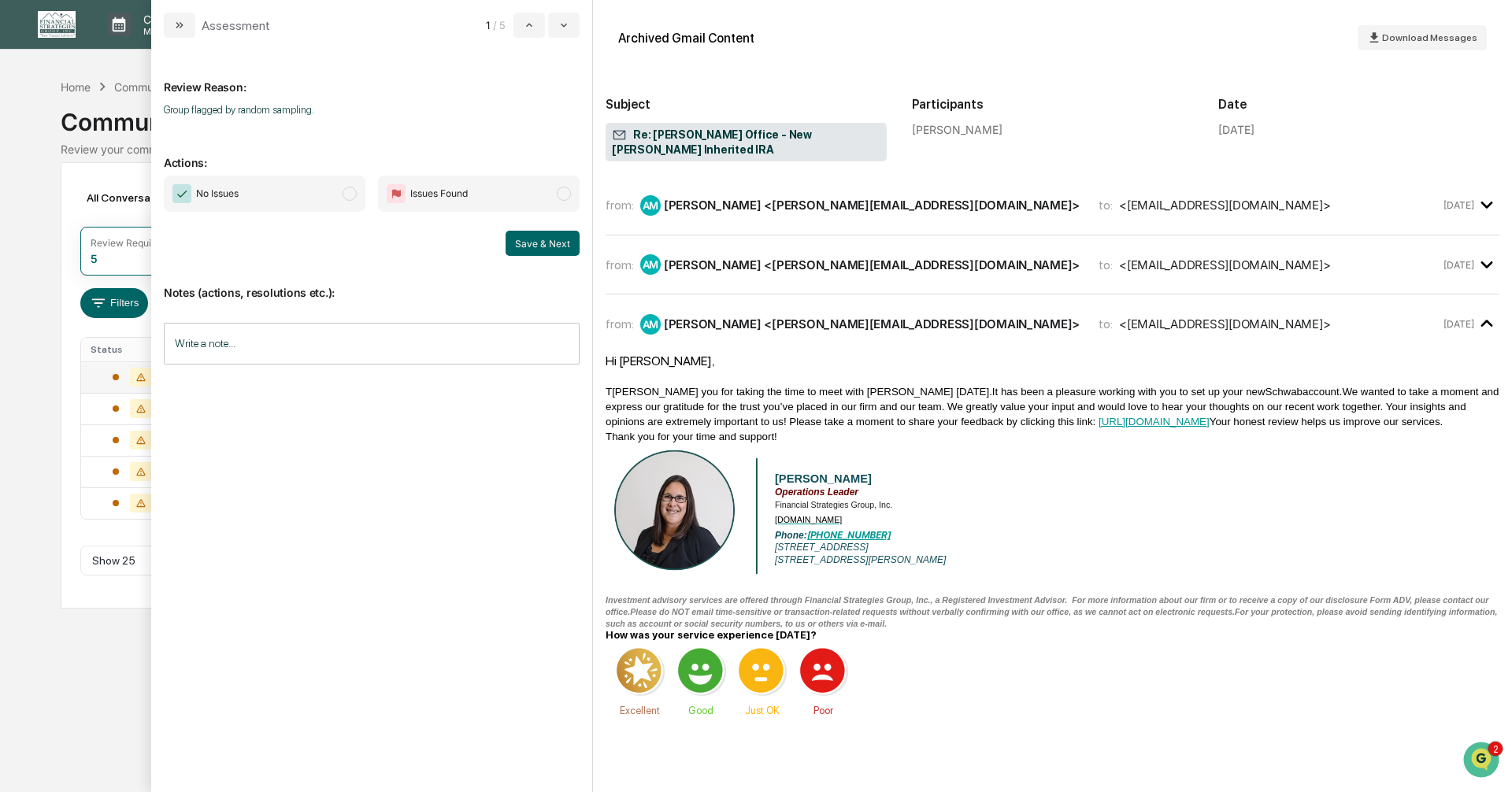
click at [348, 192] on span "modal" at bounding box center [349, 194] width 15 height 15
click at [526, 236] on button "Save & Next" at bounding box center [543, 243] width 74 height 25
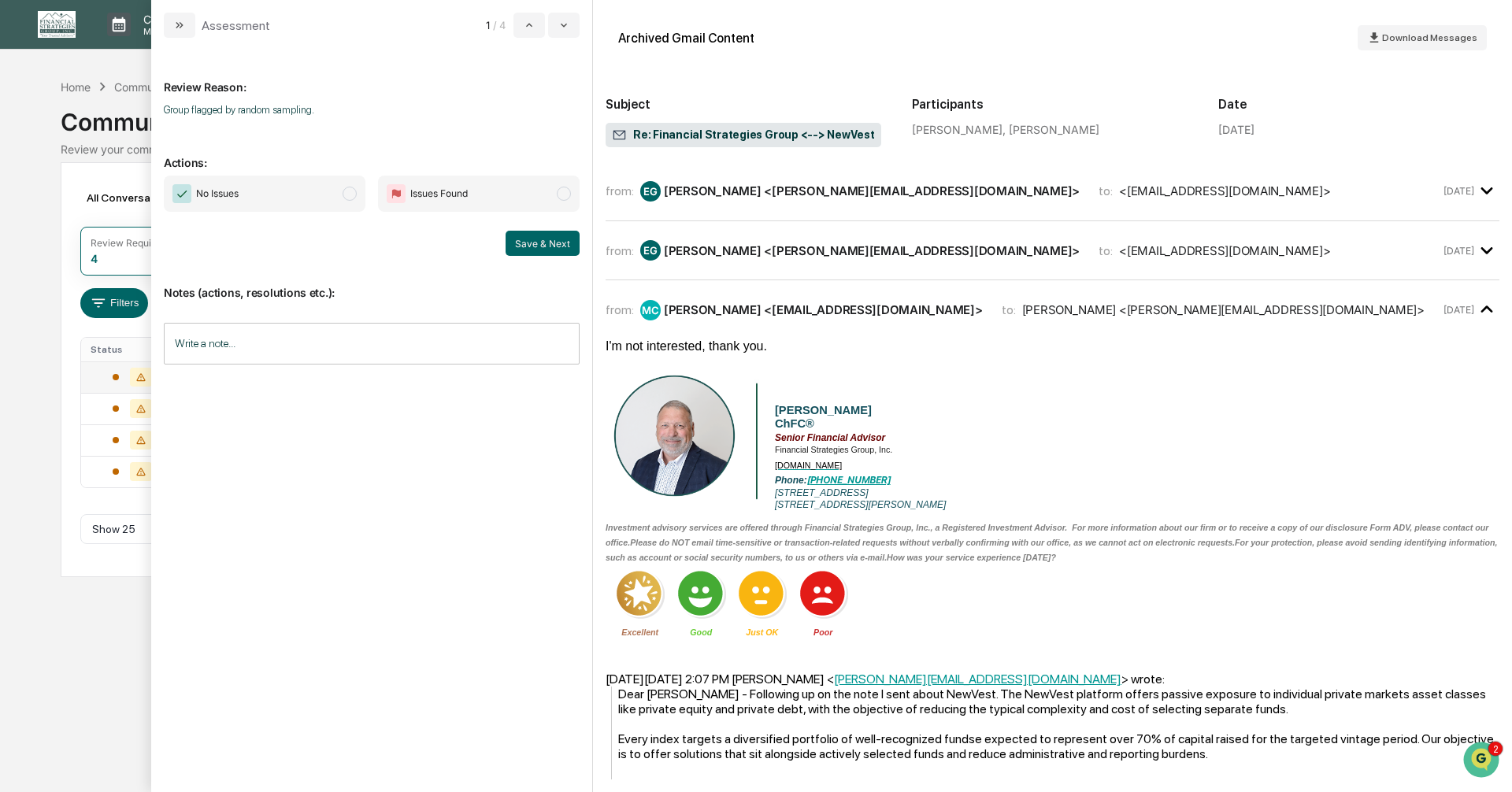
click at [354, 192] on span "modal" at bounding box center [349, 194] width 15 height 15
click at [529, 247] on button "Save & Next" at bounding box center [543, 243] width 74 height 25
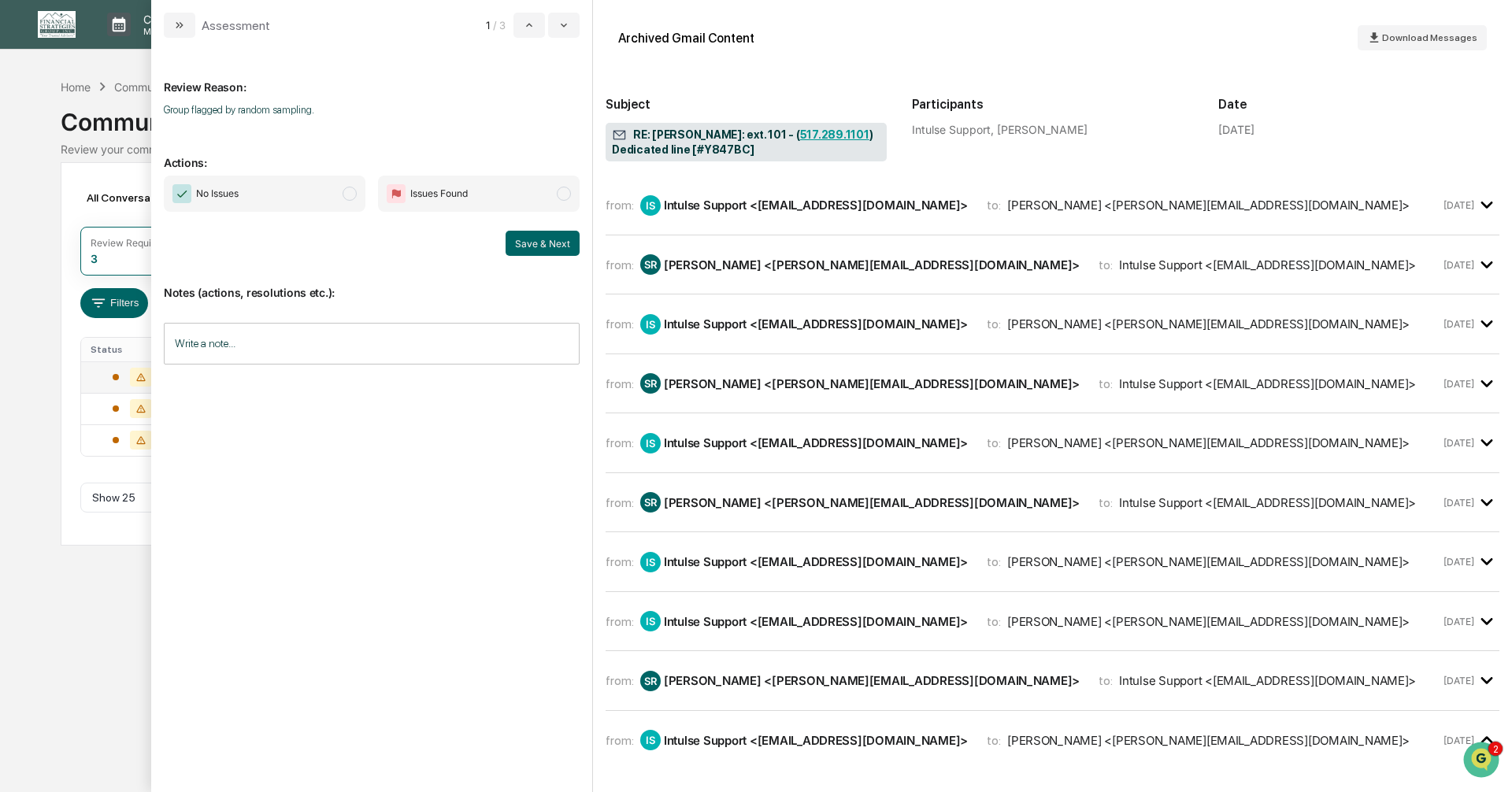
click at [348, 197] on span "modal" at bounding box center [349, 194] width 15 height 15
click at [533, 246] on button "Save & Next" at bounding box center [543, 243] width 74 height 25
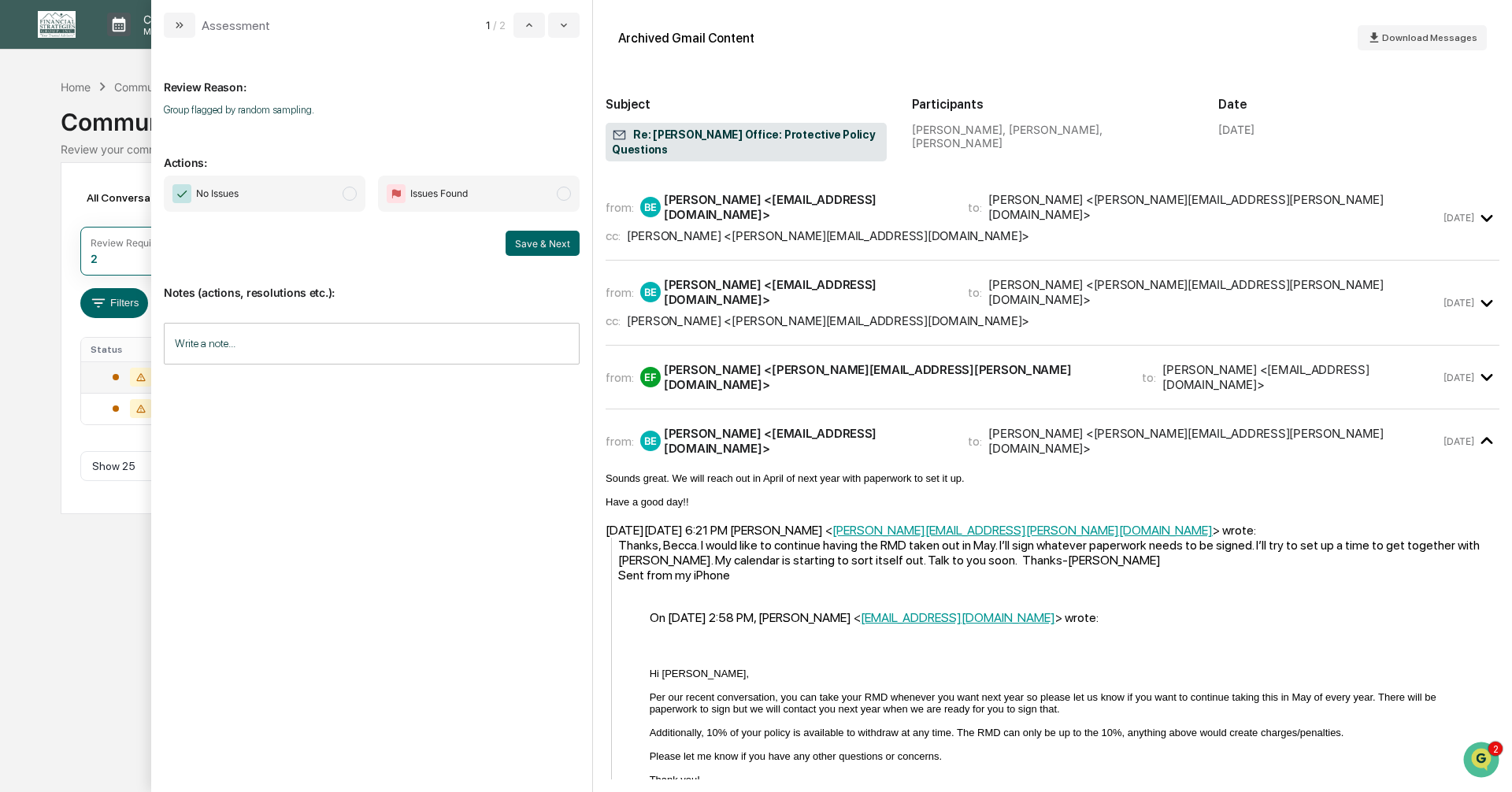
click at [349, 193] on span "modal" at bounding box center [349, 194] width 15 height 15
click at [545, 245] on button "Save & Next" at bounding box center [543, 243] width 74 height 25
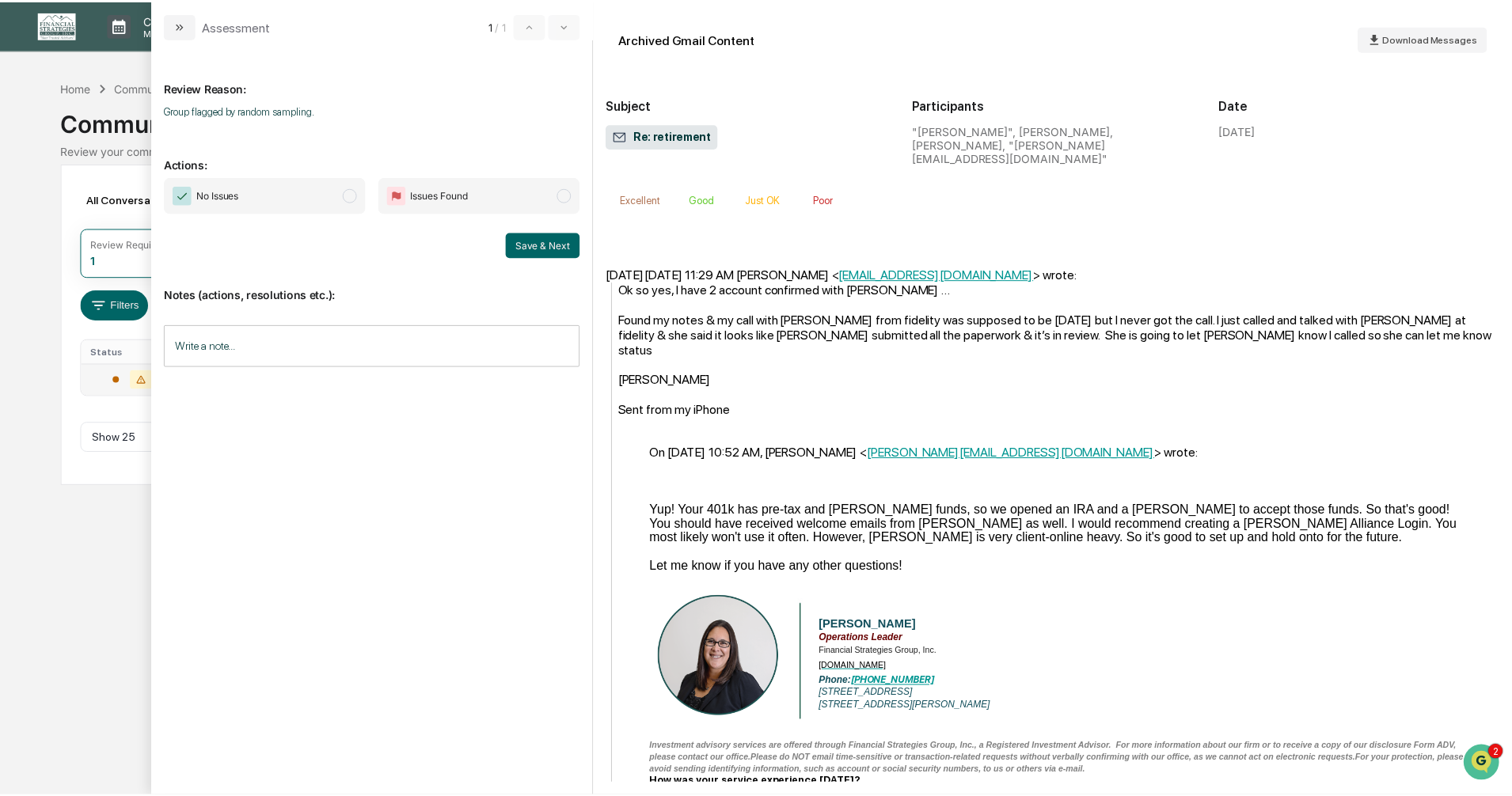
scroll to position [1583, 0]
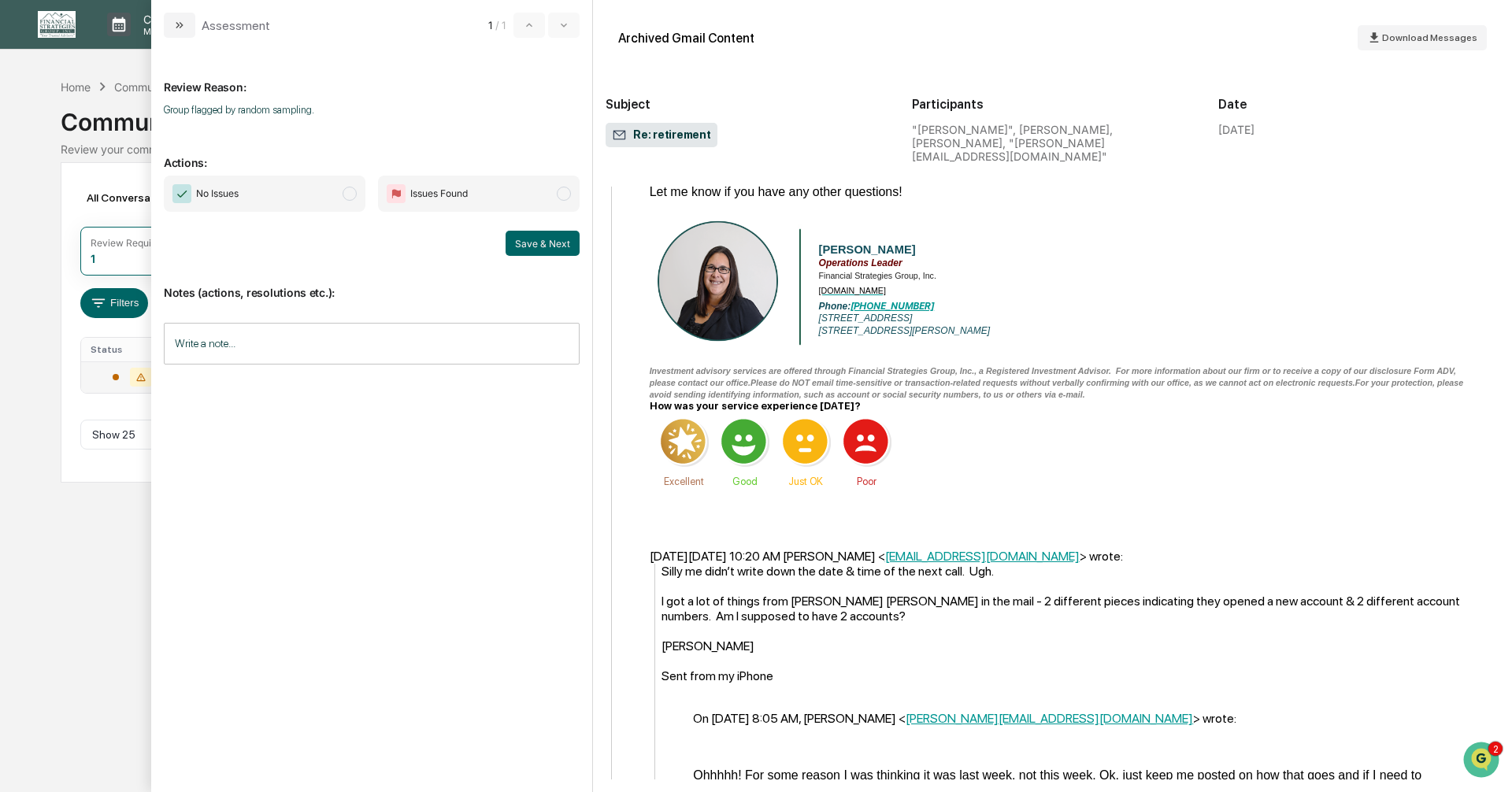
drag, startPoint x: 350, startPoint y: 192, endPoint x: 359, endPoint y: 194, distance: 9.2
click at [350, 192] on span "modal" at bounding box center [349, 194] width 15 height 15
click at [532, 247] on button "Save & Next" at bounding box center [543, 243] width 74 height 25
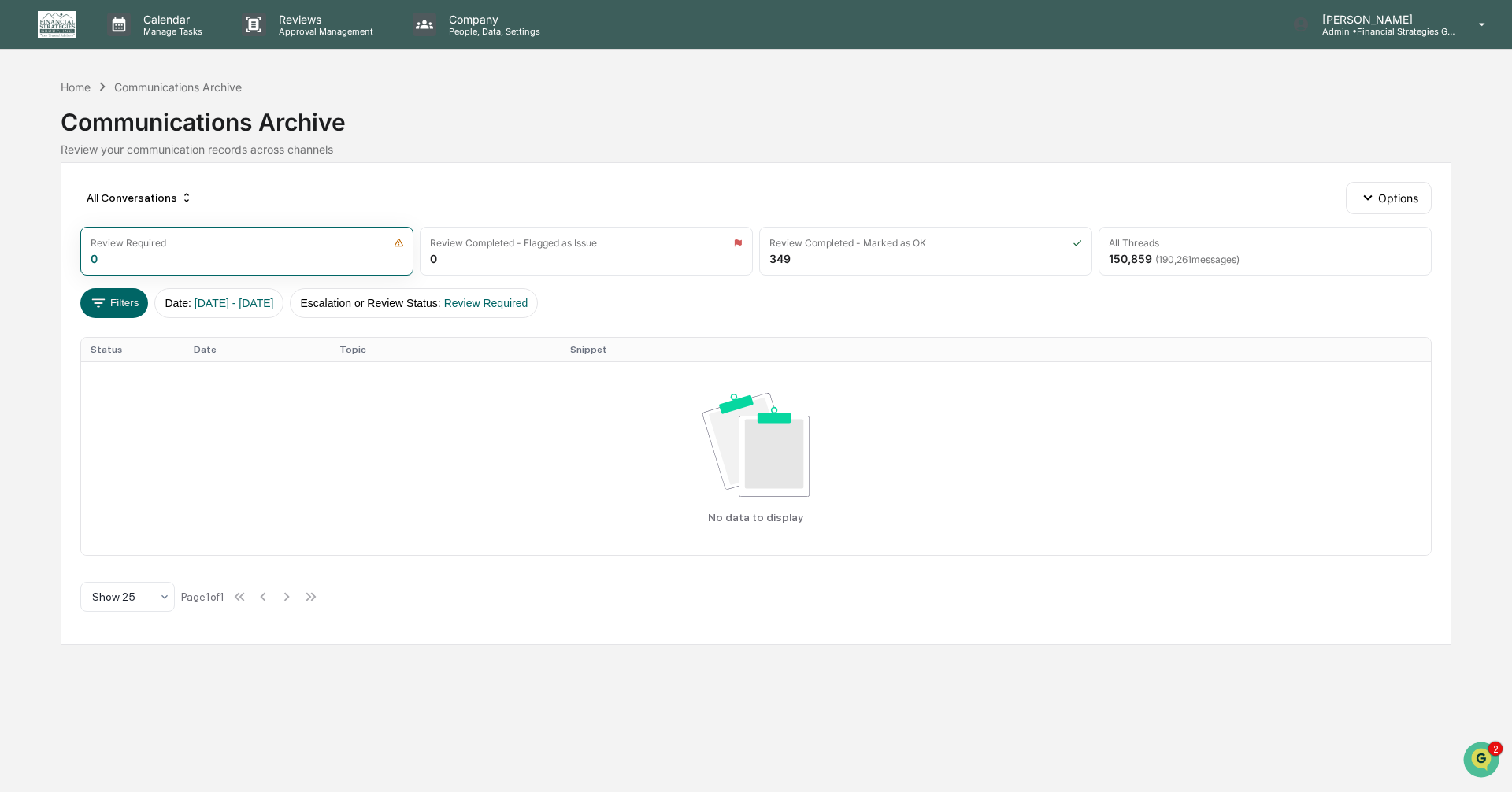
click at [58, 84] on div "Calendar Manage Tasks Reviews Approval Management Company People, Data, Setting…" at bounding box center [756, 396] width 1512 height 792
click at [74, 84] on div "Home" at bounding box center [75, 87] width 30 height 14
